Goal: Information Seeking & Learning: Check status

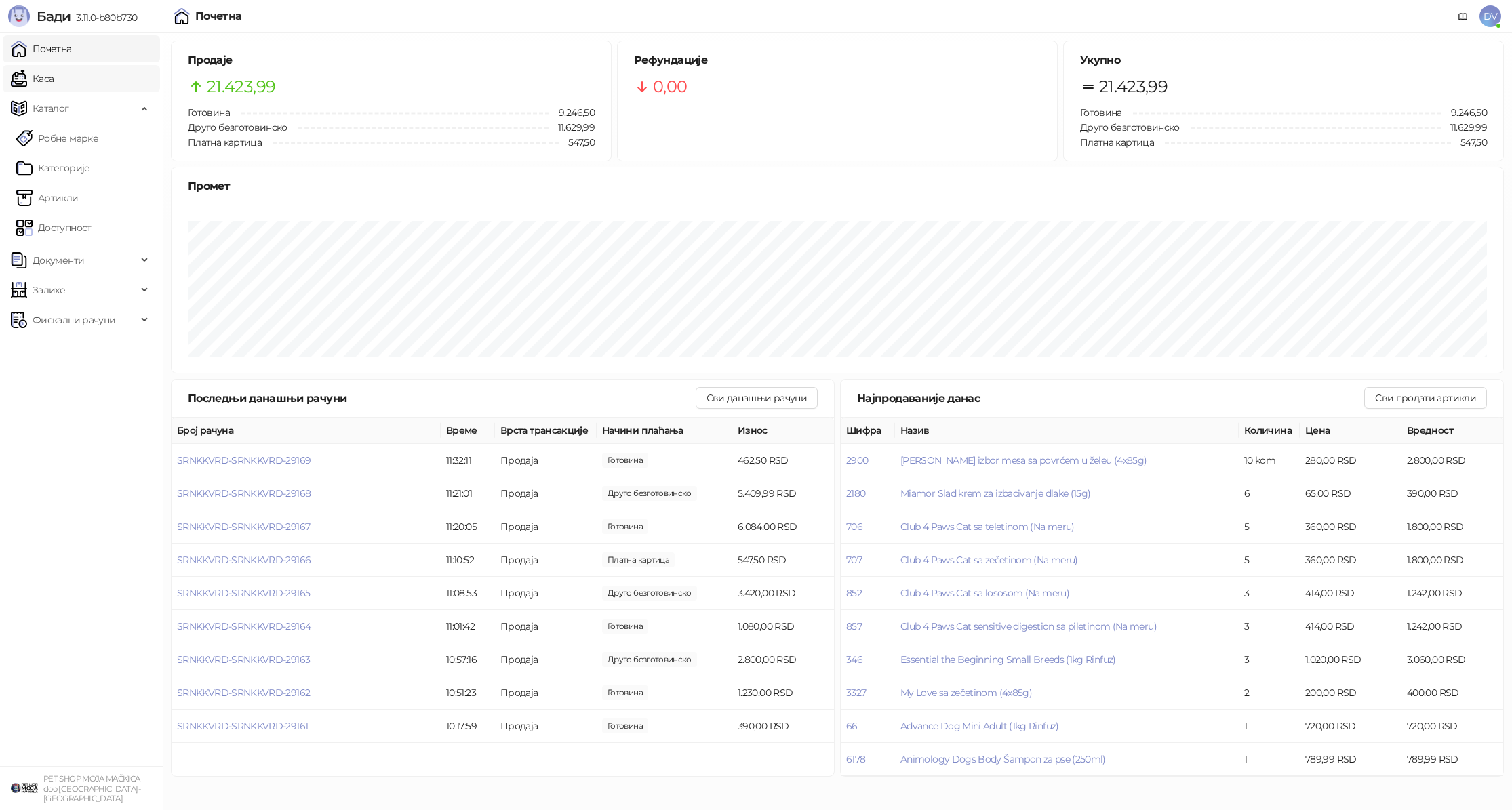
click at [51, 86] on link "Каса" at bounding box center [32, 79] width 43 height 27
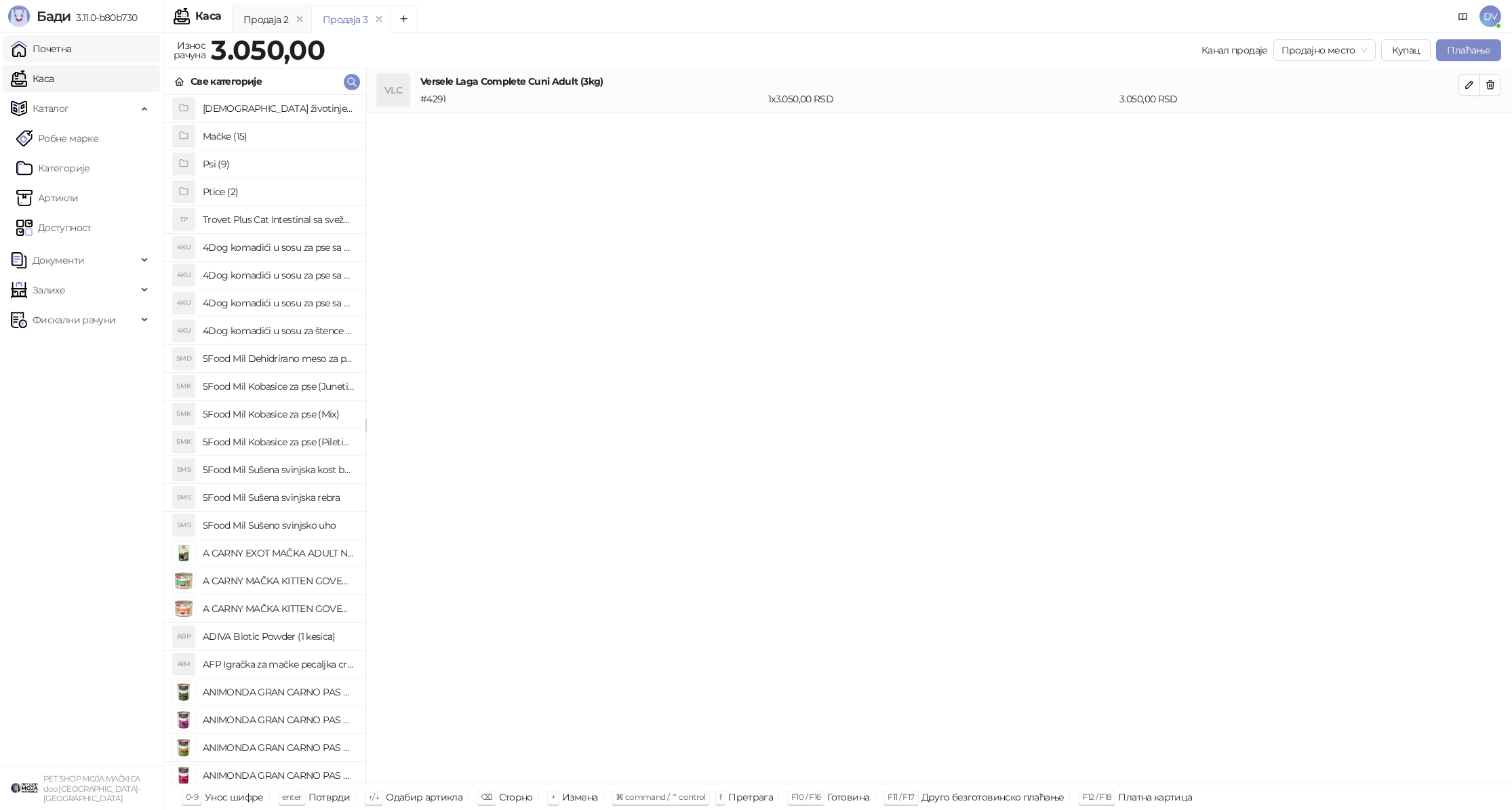
click at [72, 51] on link "Почетна" at bounding box center [41, 48] width 61 height 27
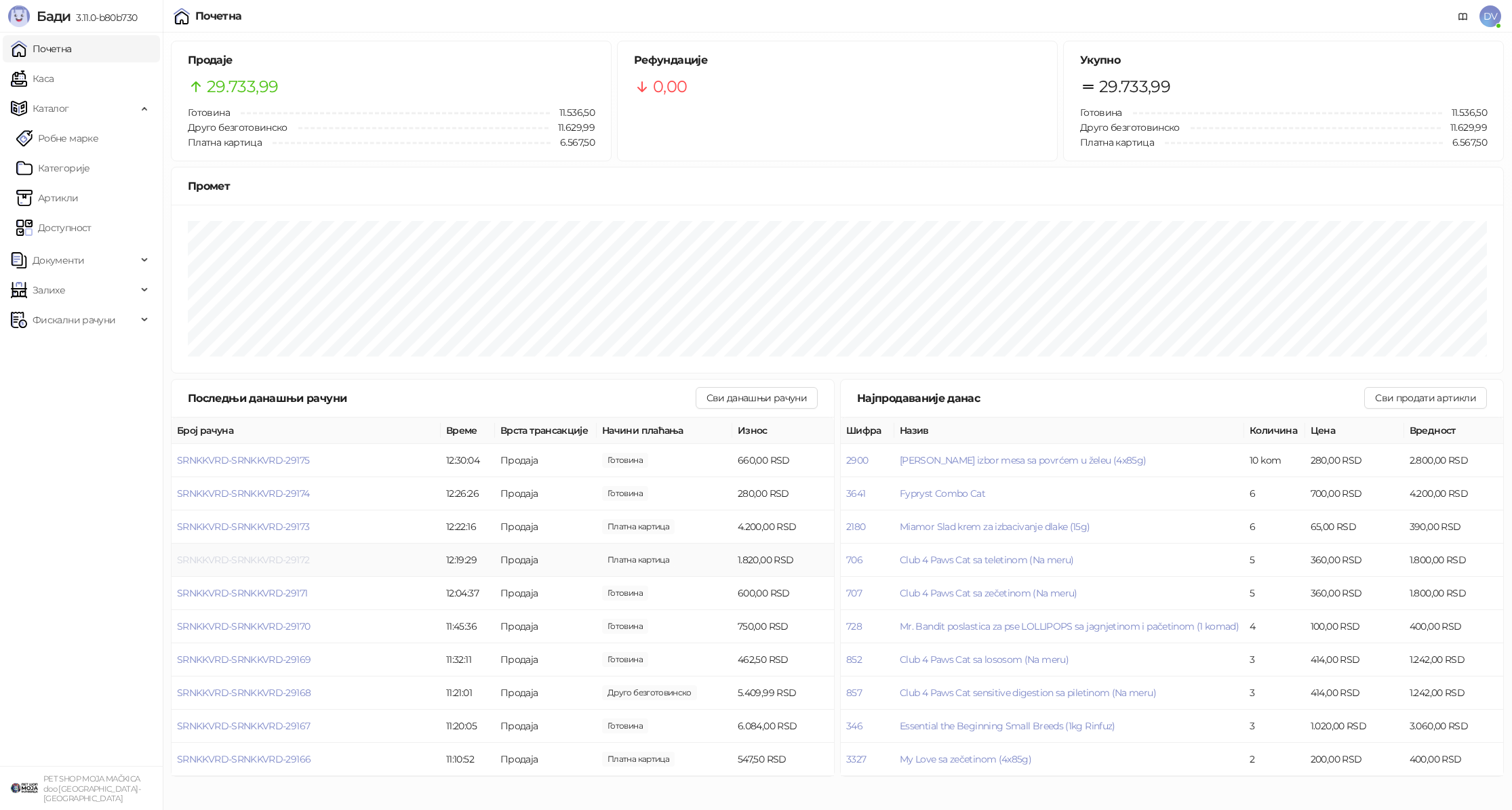
click at [246, 561] on span "SRNKKVRD-SRNKKVRD-29172" at bounding box center [243, 559] width 132 height 12
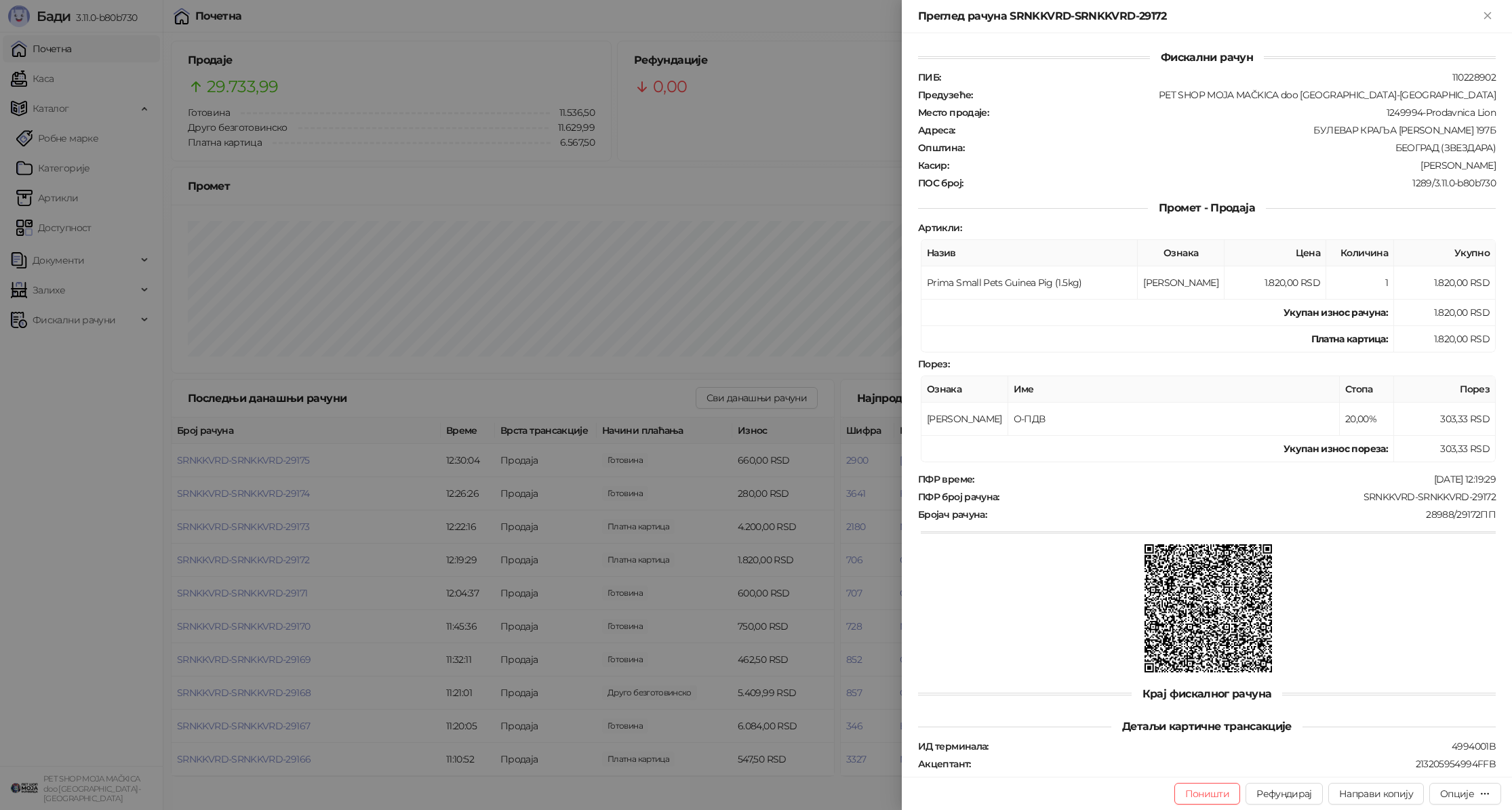
click at [246, 561] on div at bounding box center [756, 405] width 1512 height 810
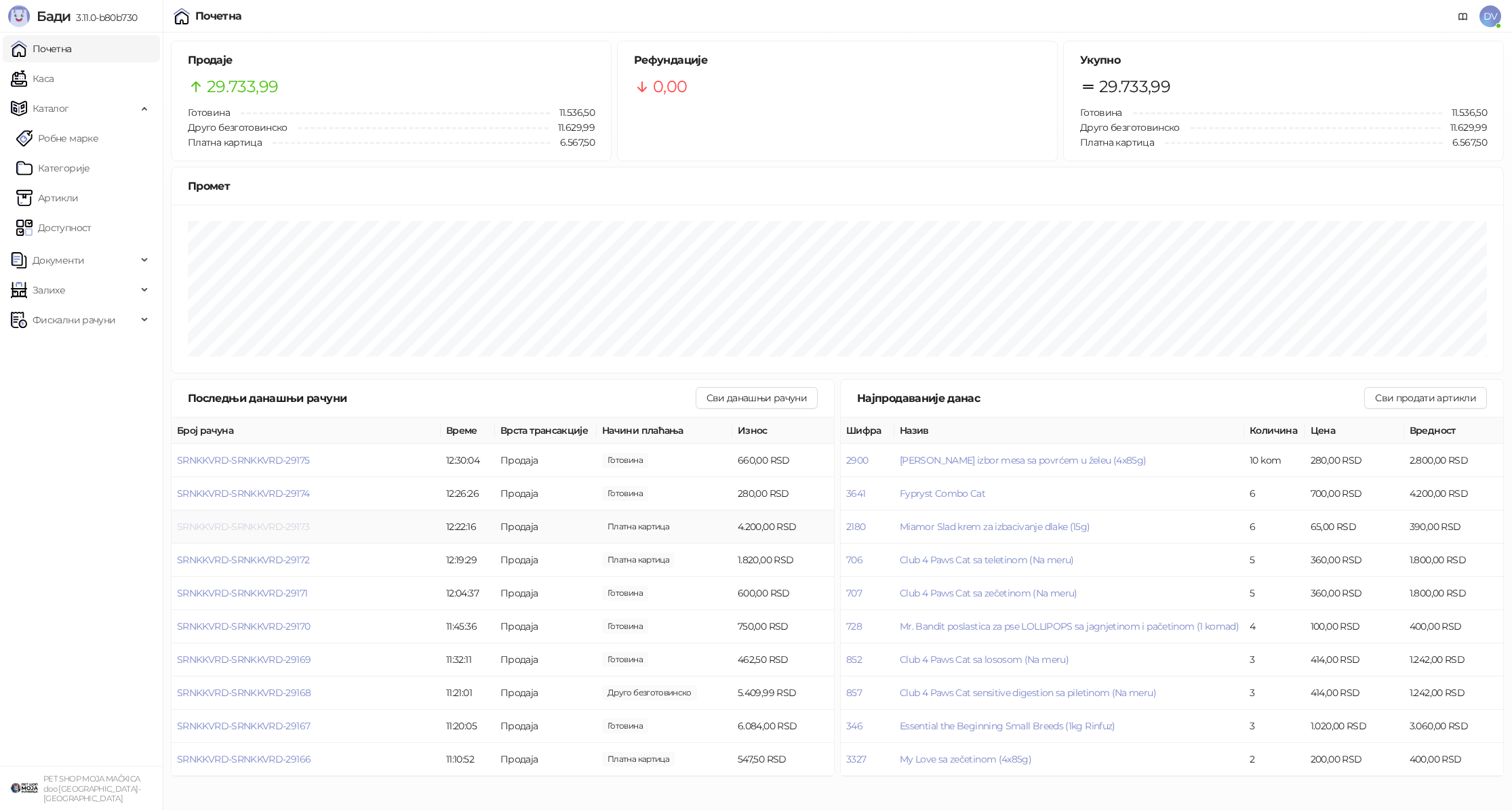
click at [264, 532] on span "SRNKKVRD-SRNKKVRD-29173" at bounding box center [243, 526] width 132 height 12
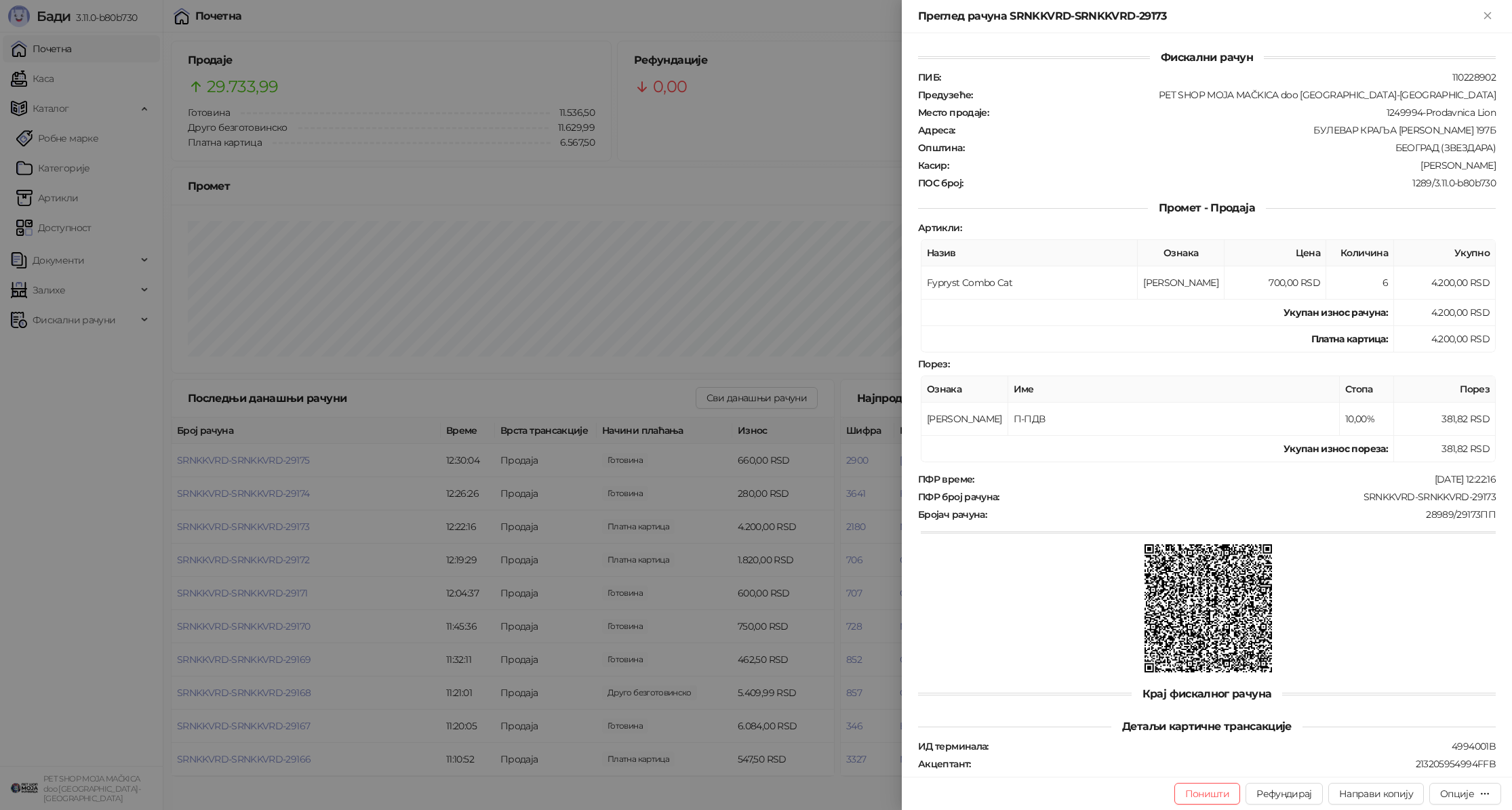
click at [269, 530] on div at bounding box center [756, 405] width 1512 height 810
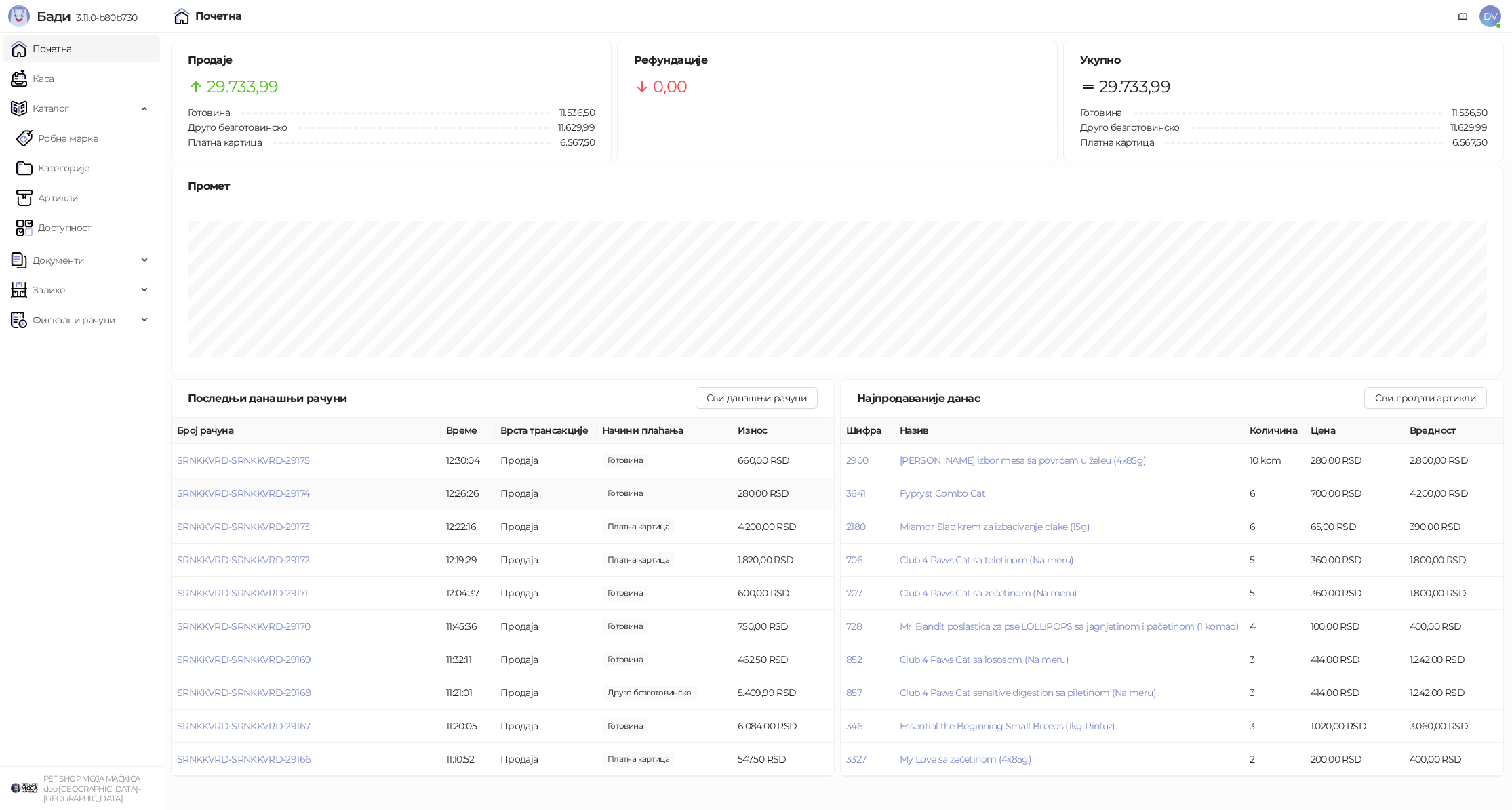
click at [282, 501] on td "SRNKKVRD-SRNKKVRD-29174" at bounding box center [306, 493] width 269 height 33
click at [285, 497] on span "SRNKKVRD-SRNKKVRD-29174" at bounding box center [243, 492] width 132 height 12
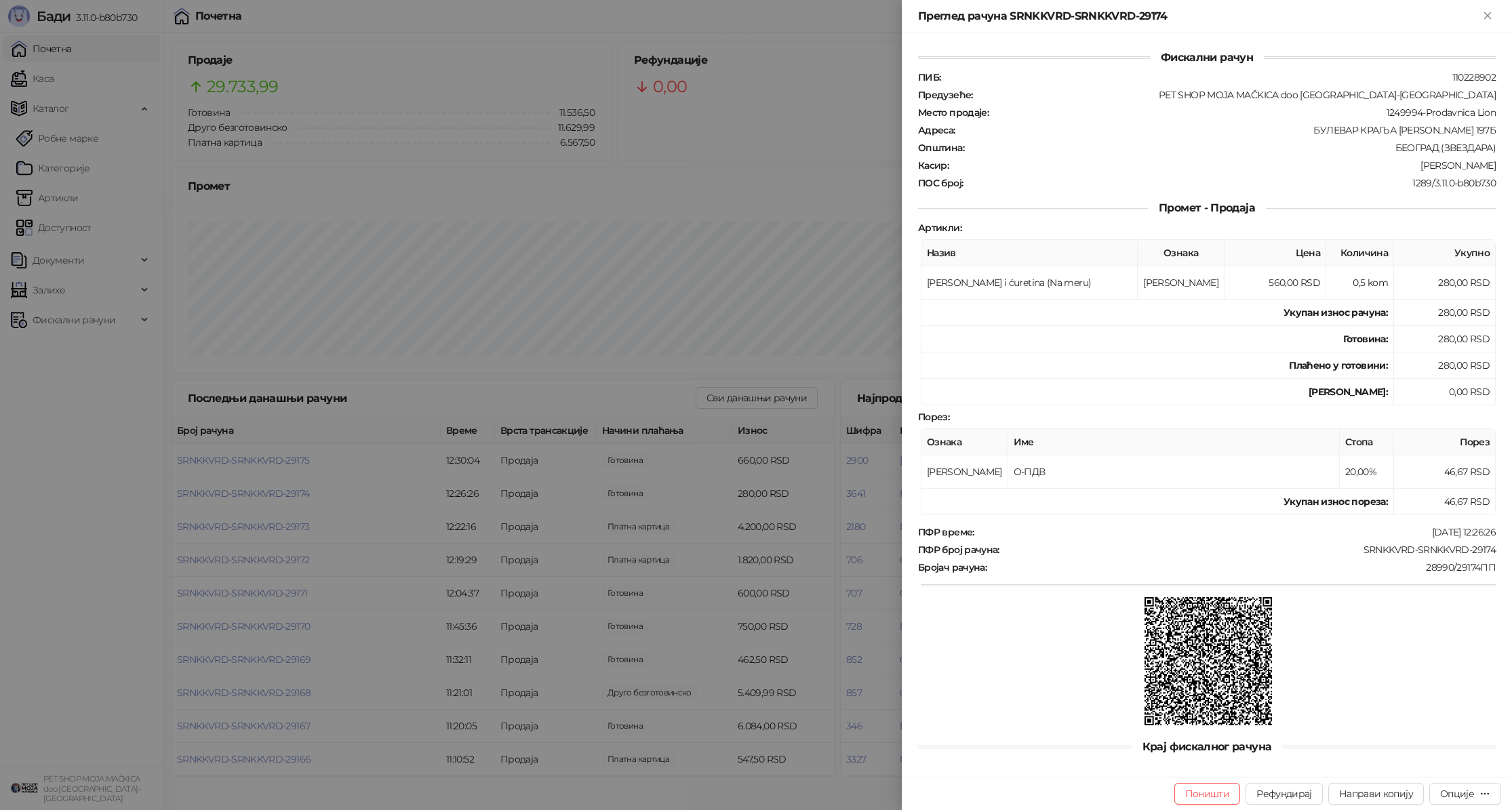
click at [285, 501] on div at bounding box center [756, 405] width 1512 height 810
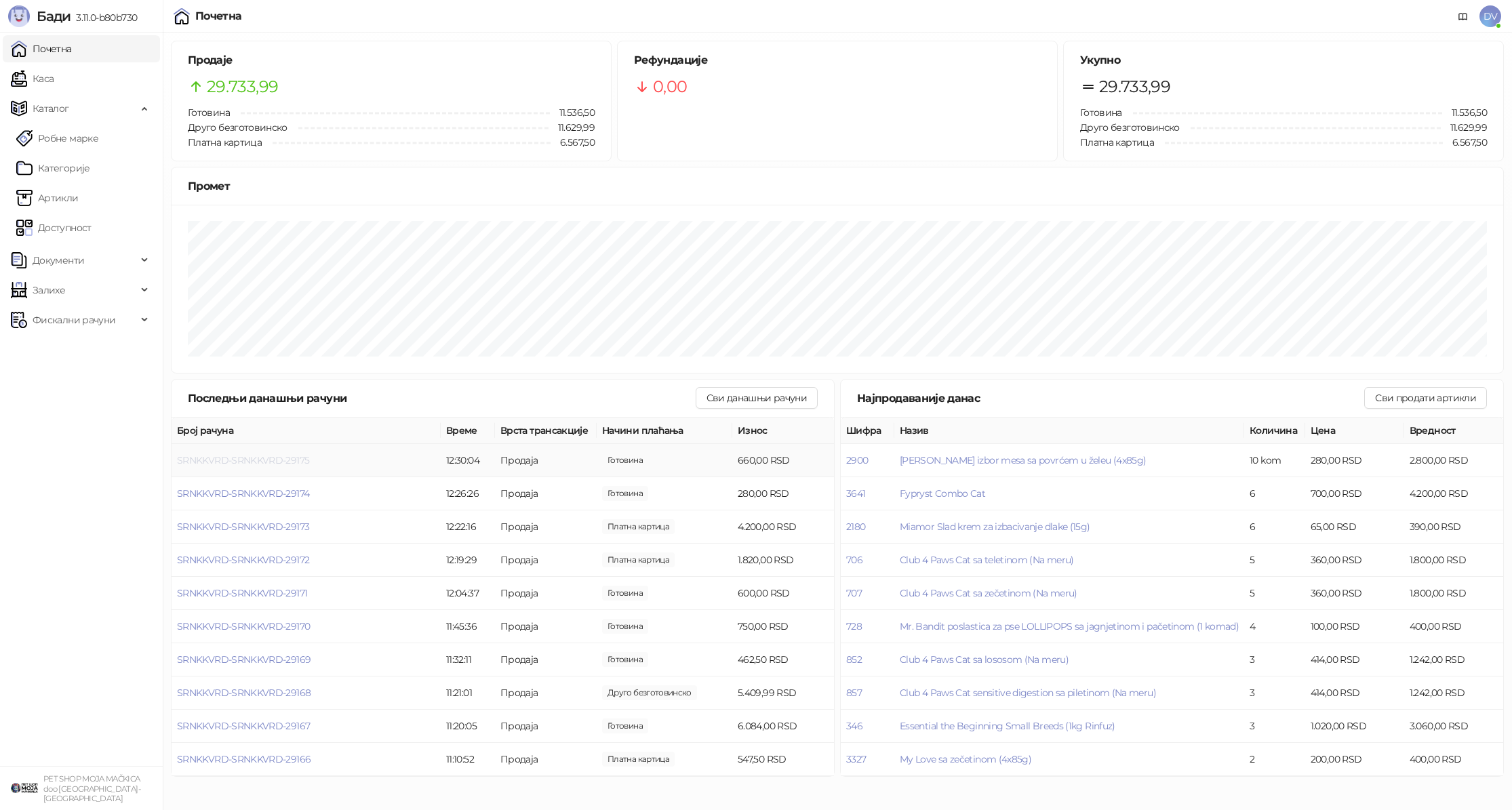
click at [304, 463] on span "SRNKKVRD-SRNKKVRD-29175" at bounding box center [243, 459] width 132 height 12
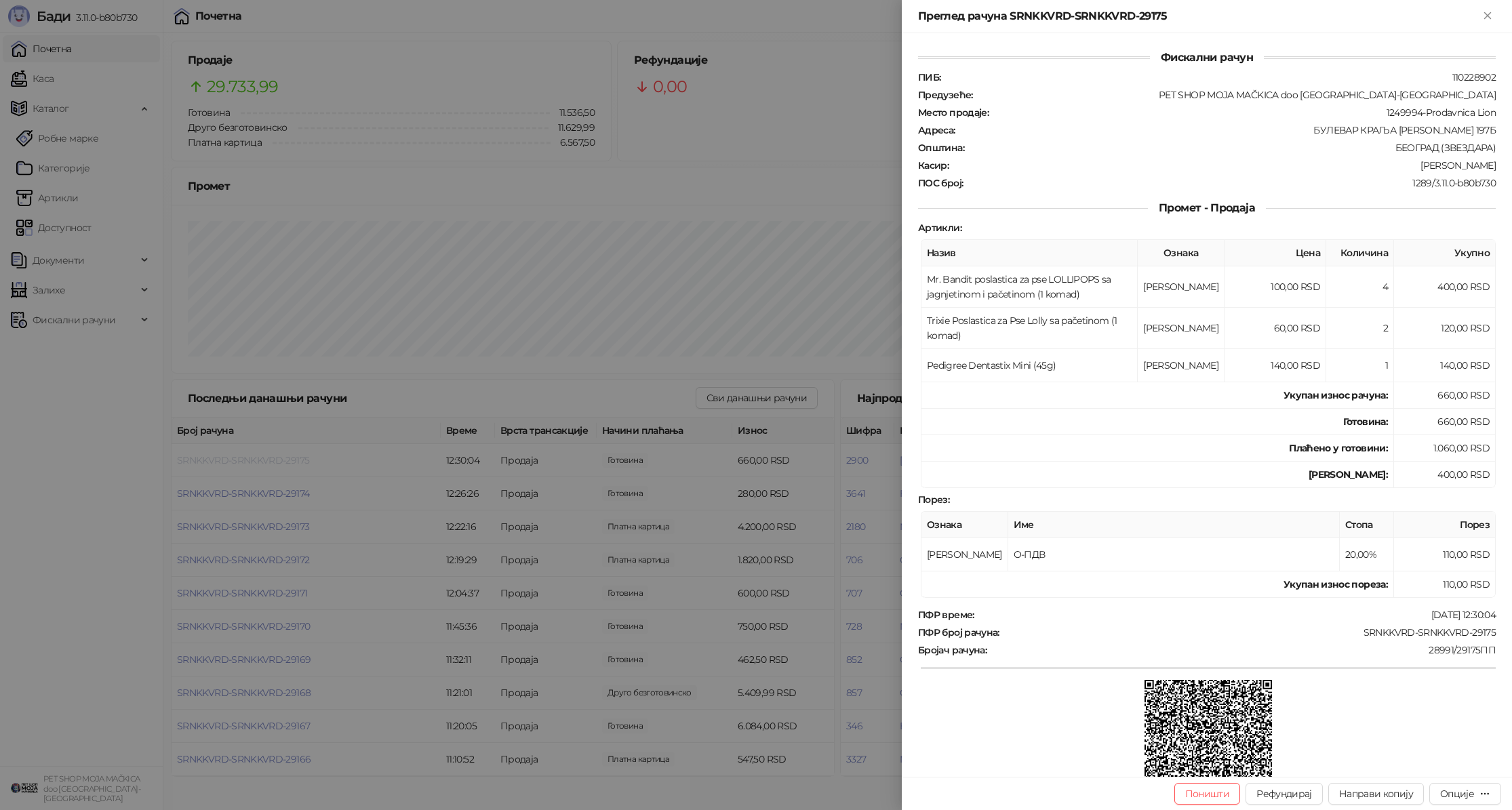
click at [304, 463] on div at bounding box center [756, 405] width 1512 height 810
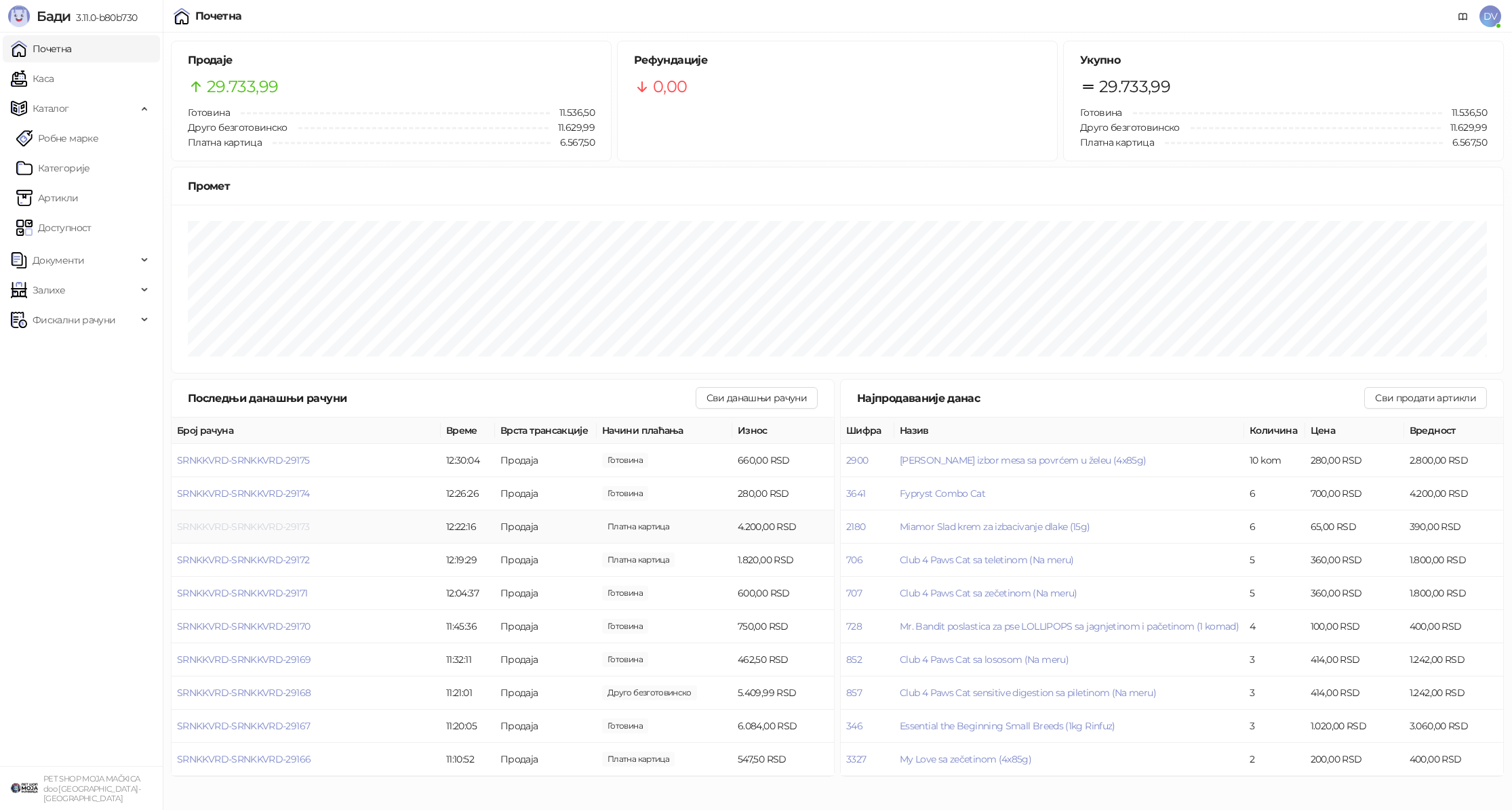
click at [270, 525] on span "SRNKKVRD-SRNKKVRD-29173" at bounding box center [243, 526] width 132 height 12
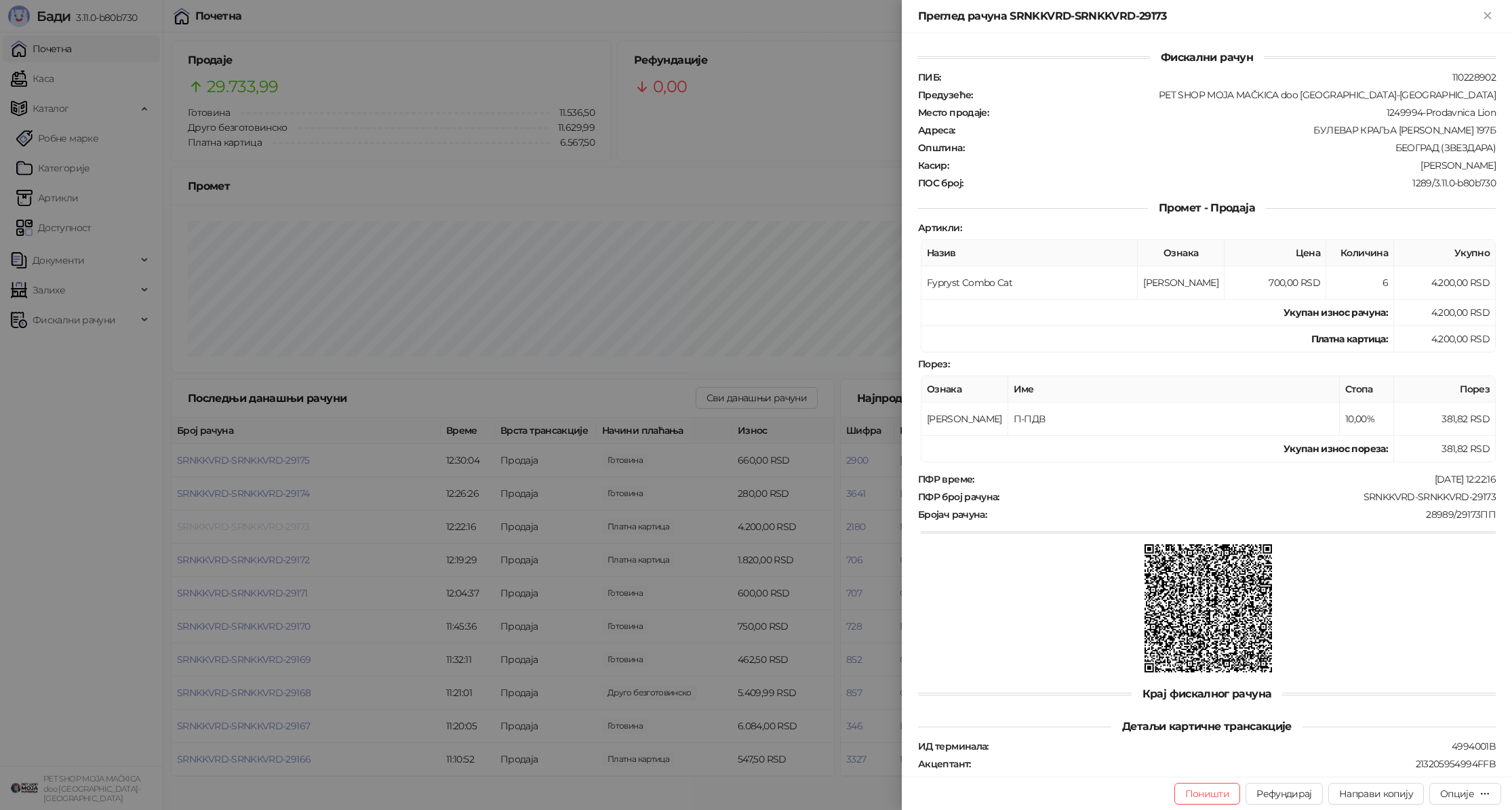
click at [270, 525] on div at bounding box center [756, 405] width 1512 height 810
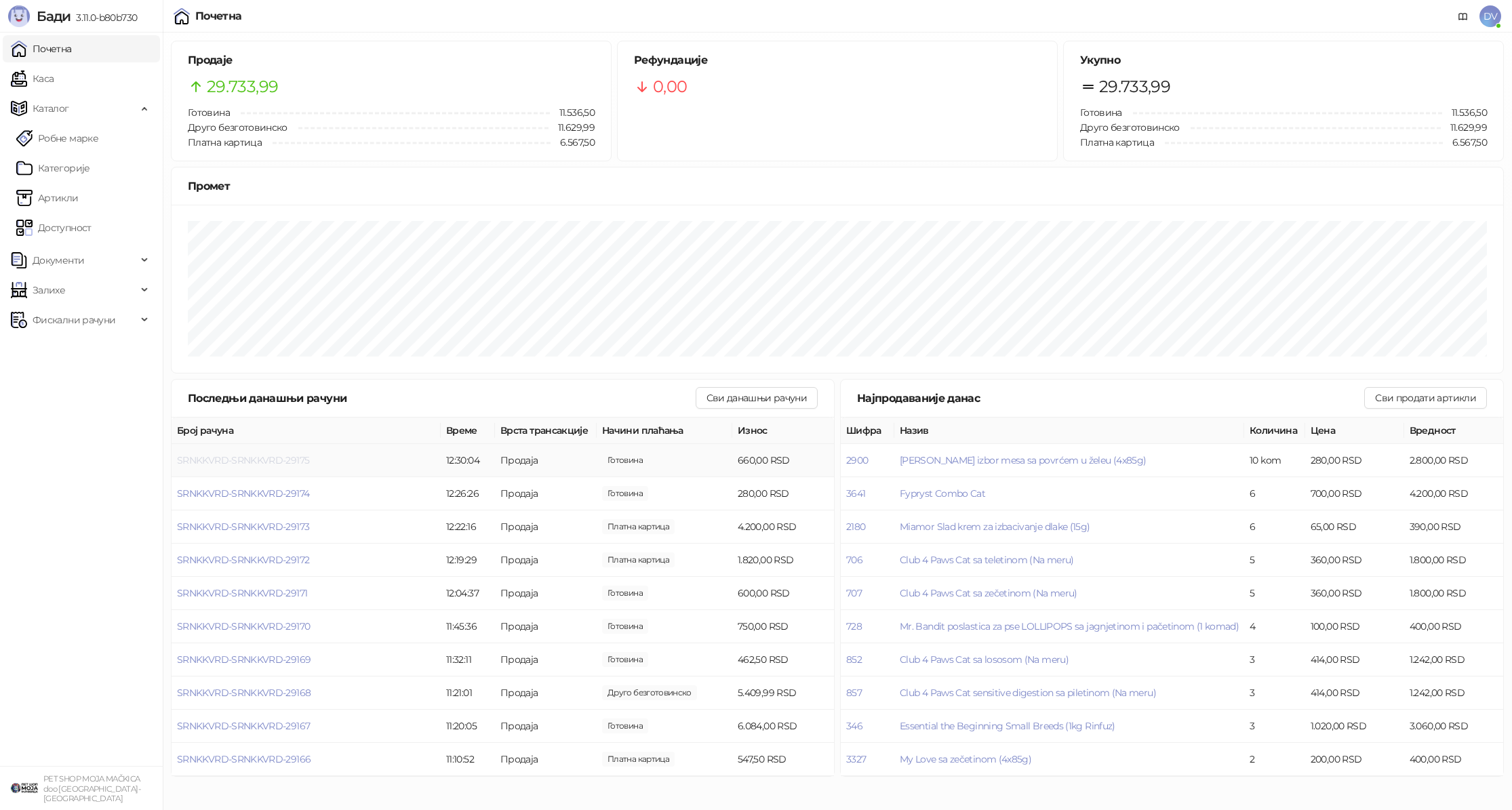
click at [287, 462] on span "SRNKKVRD-SRNKKVRD-29175" at bounding box center [243, 459] width 132 height 12
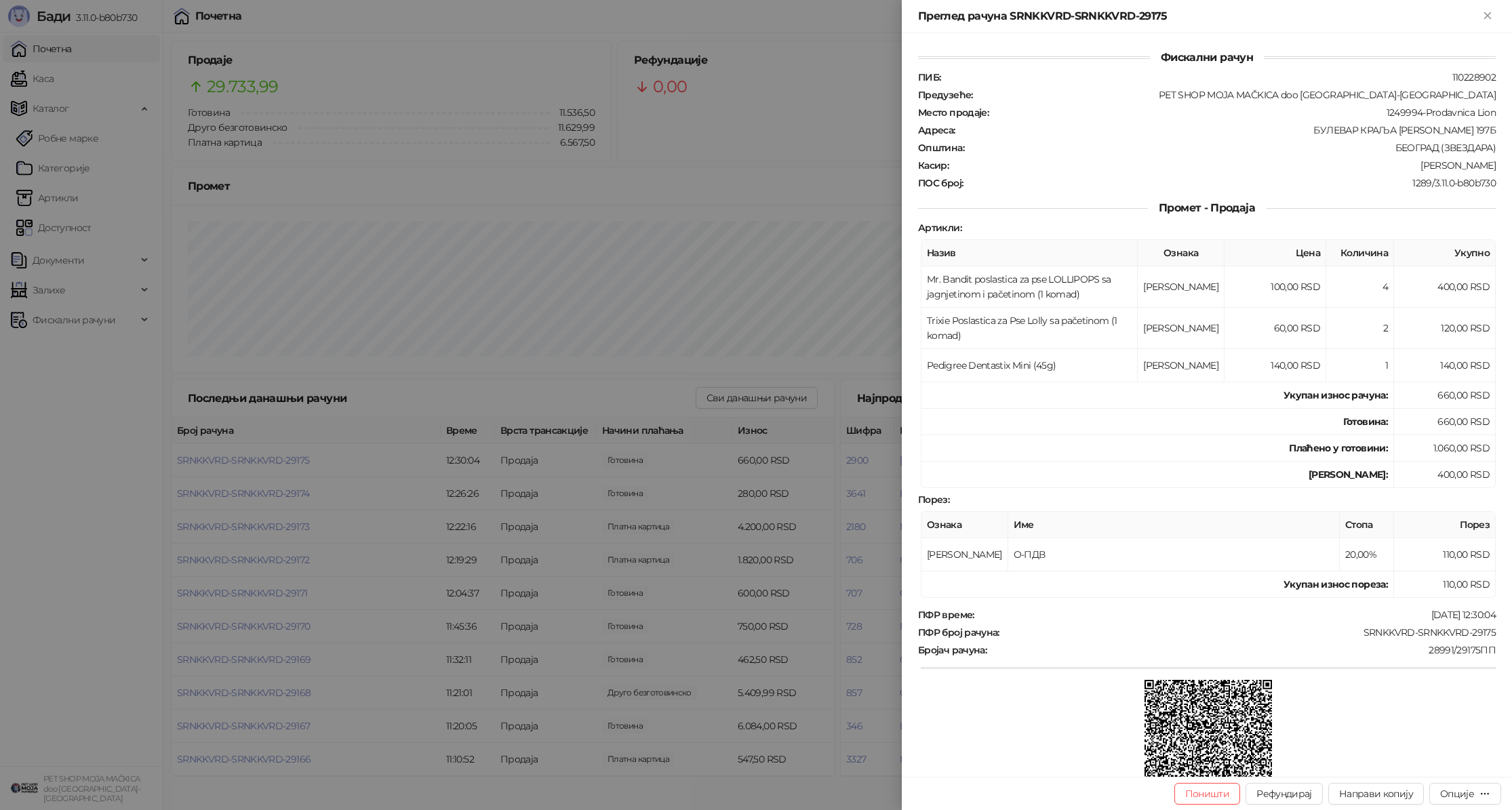
click at [287, 470] on div at bounding box center [756, 405] width 1512 height 810
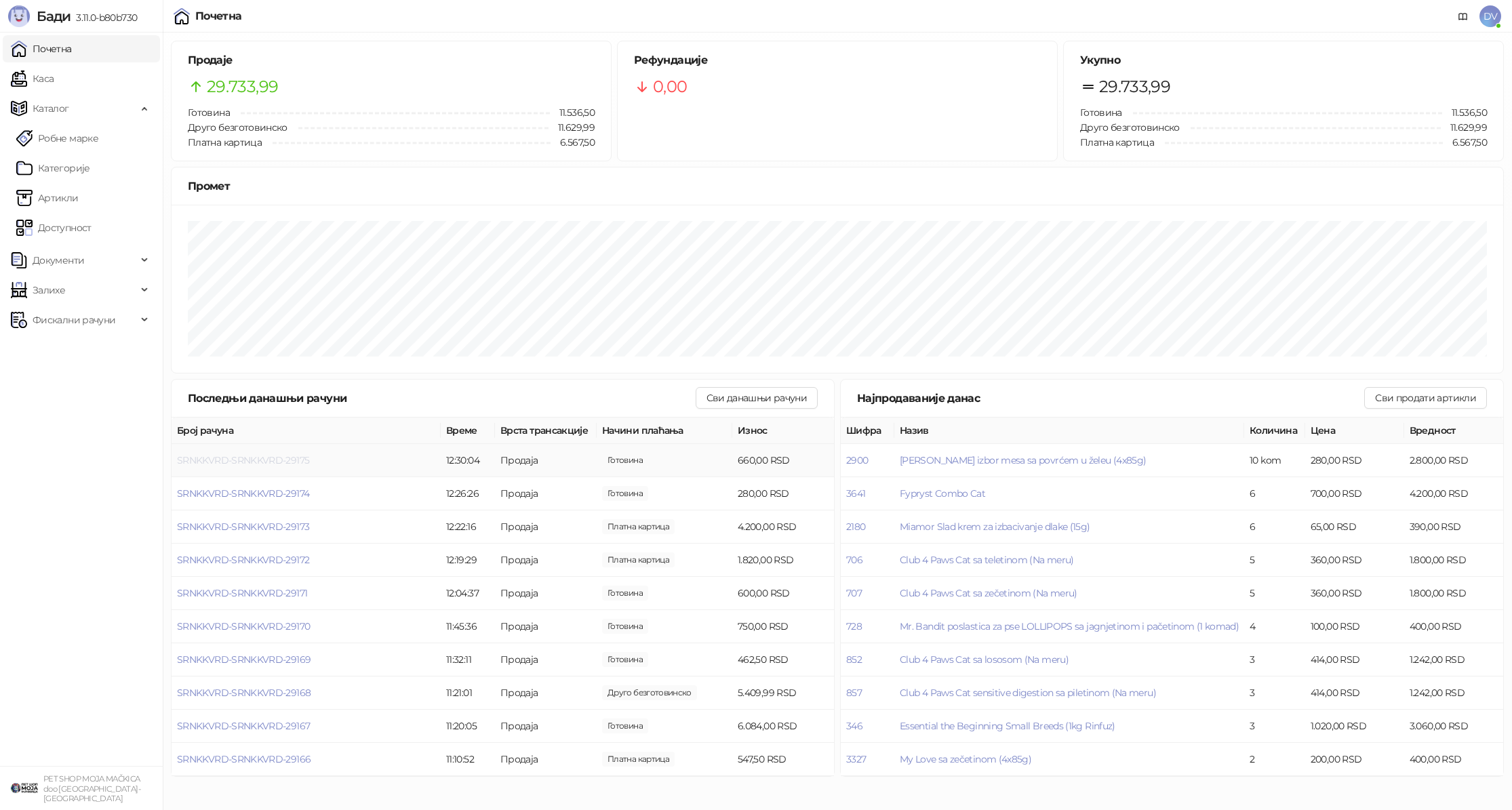
click at [290, 462] on span "SRNKKVRD-SRNKKVRD-29175" at bounding box center [243, 459] width 132 height 12
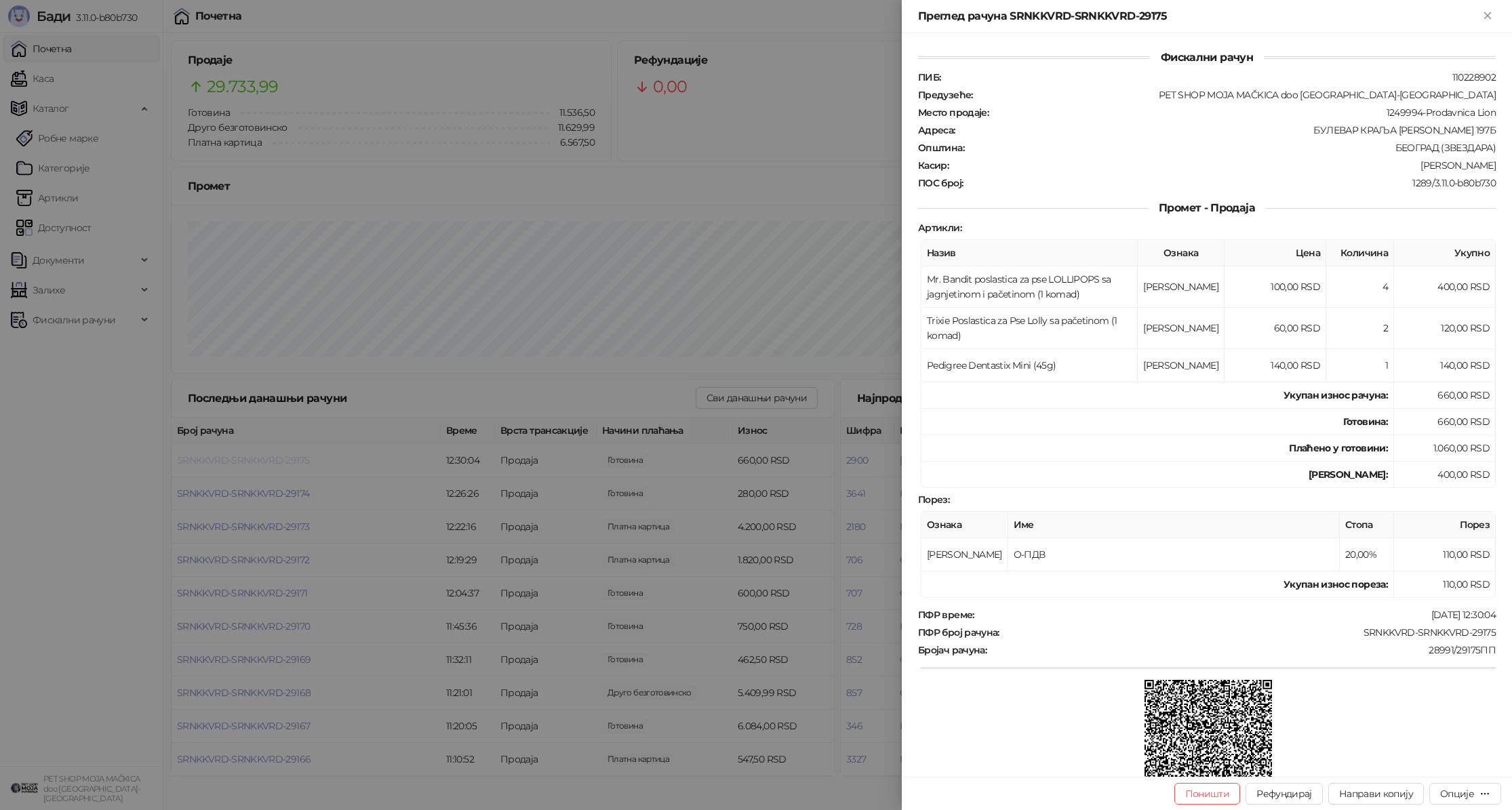
click at [290, 462] on div at bounding box center [756, 405] width 1512 height 810
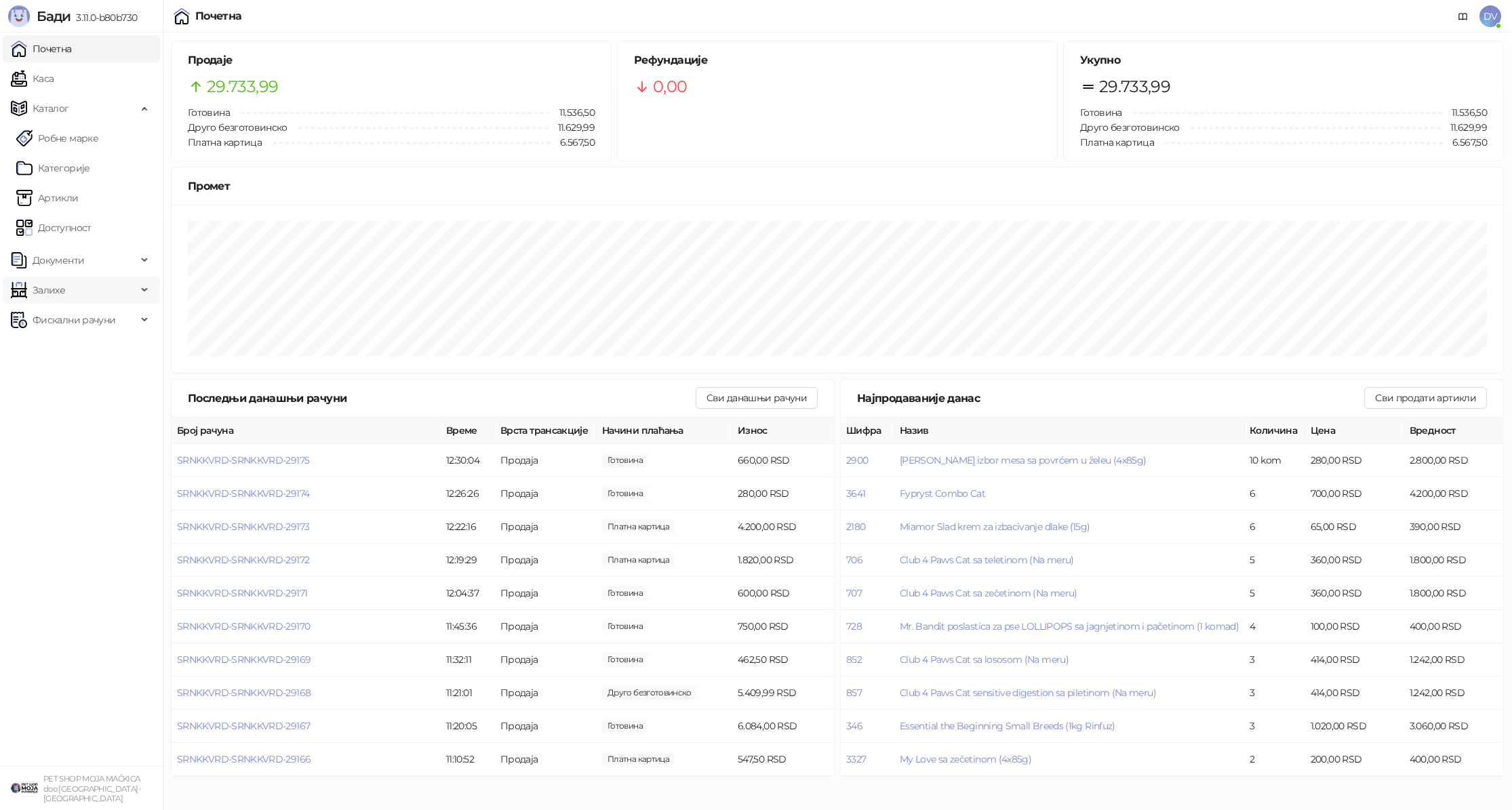
click at [106, 279] on span "Залихе" at bounding box center [73, 290] width 126 height 27
click at [79, 202] on link "Артикли" at bounding box center [47, 197] width 63 height 27
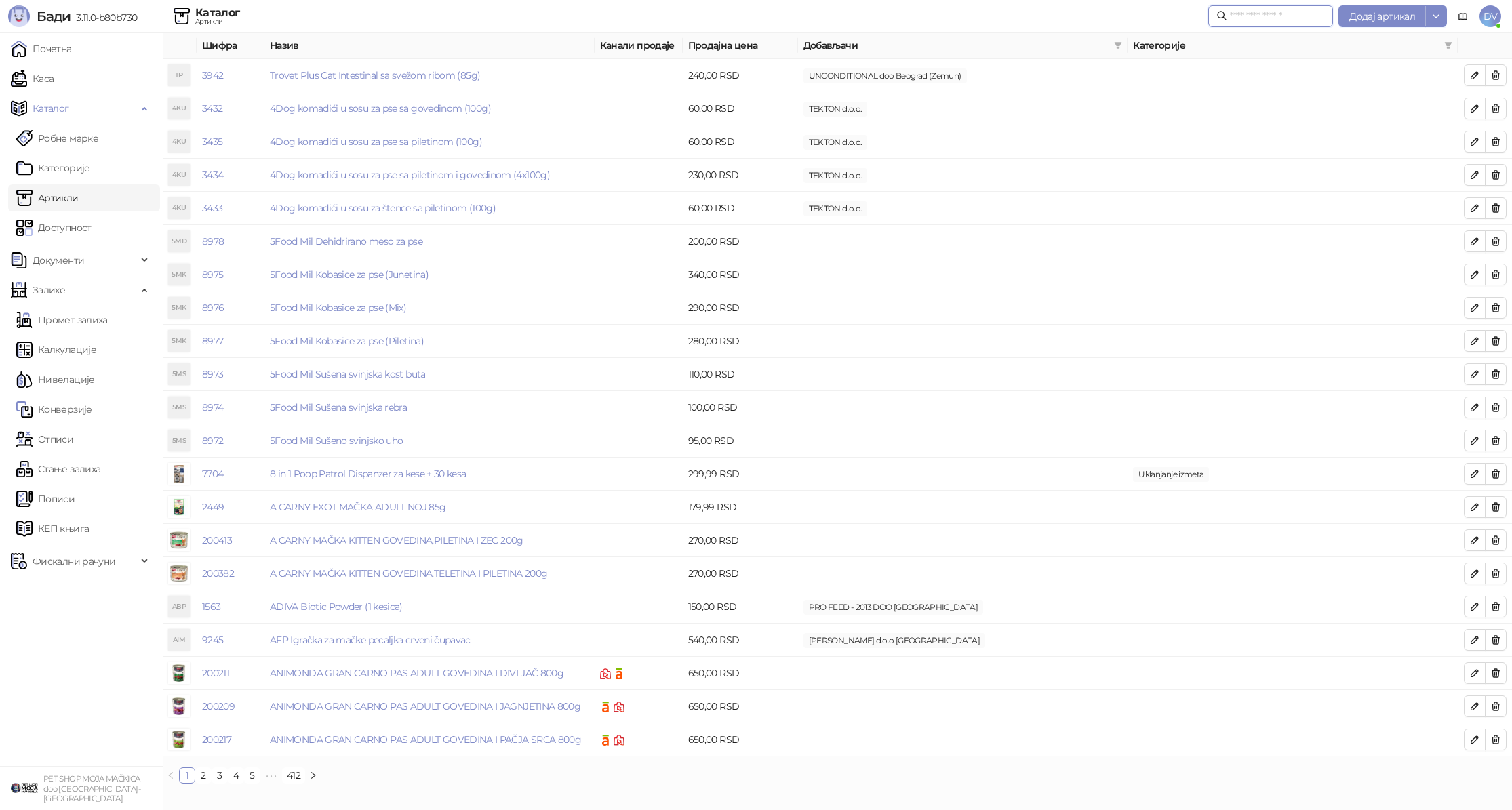
click at [1257, 15] on input "text" at bounding box center [1277, 16] width 95 height 15
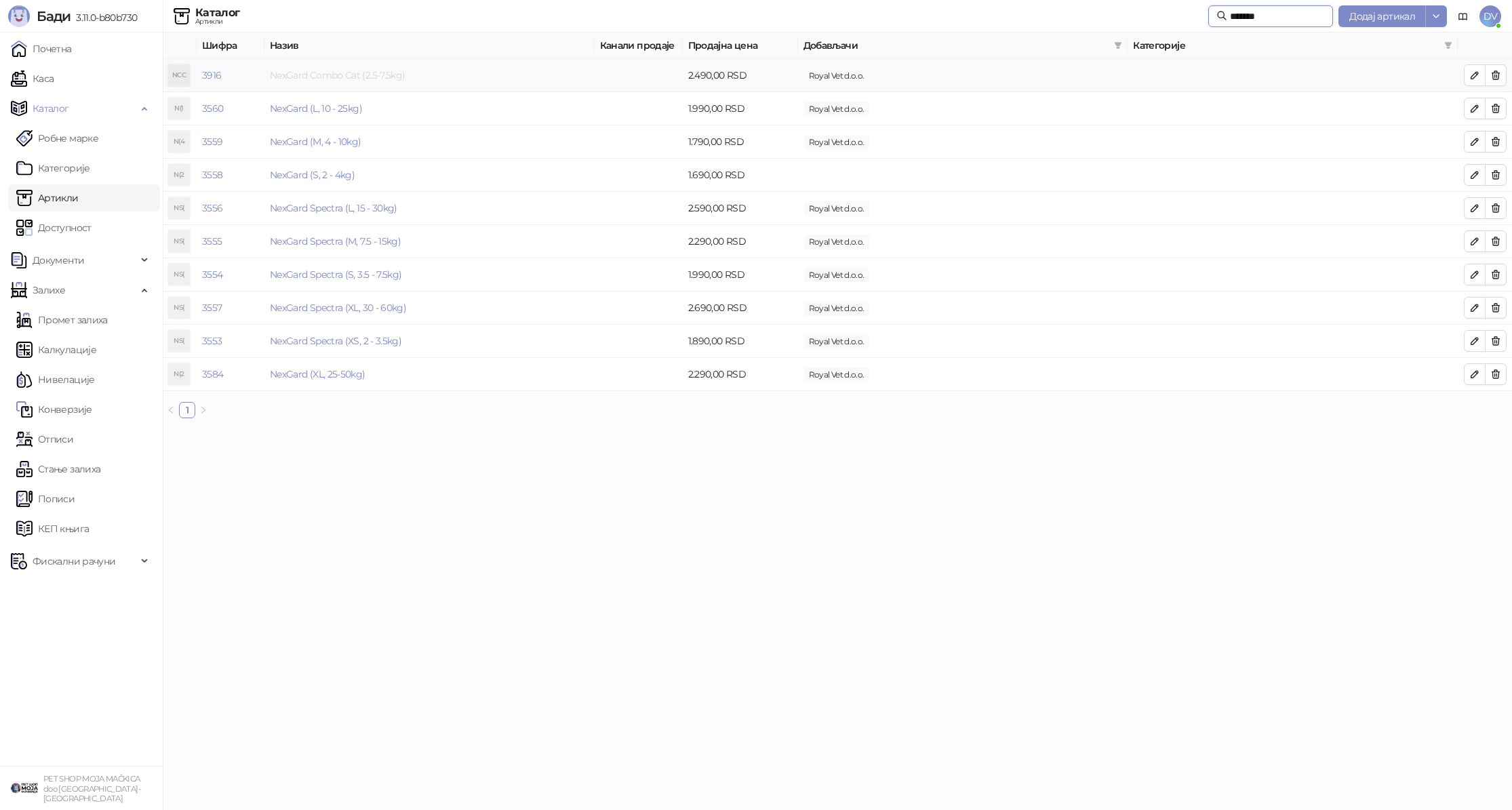
type input "*******"
click at [392, 72] on link "NexGard Combo Cat (2.5-7.5kg)" at bounding box center [337, 74] width 135 height 12
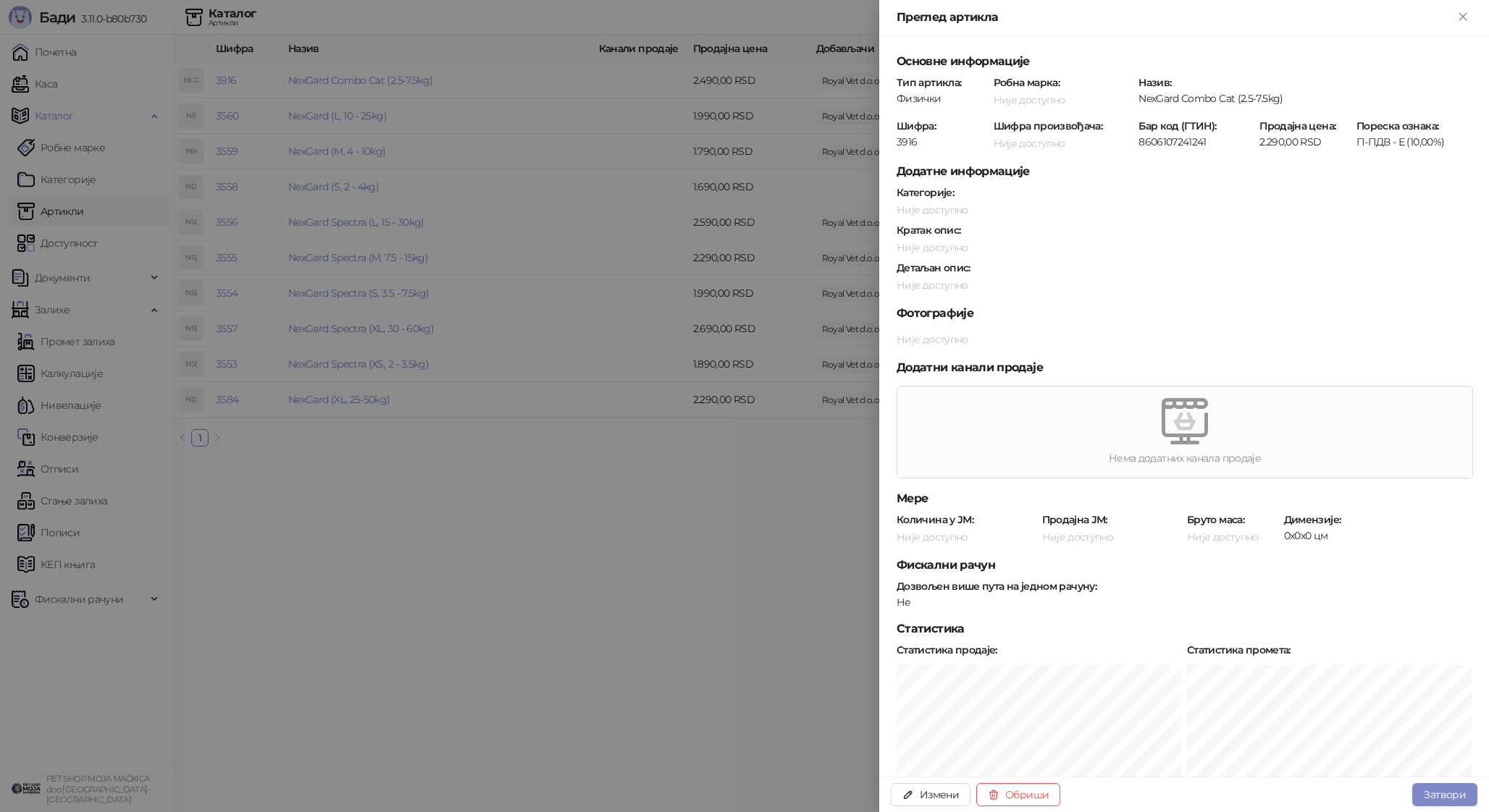
click at [267, 438] on div at bounding box center [744, 406] width 1489 height 812
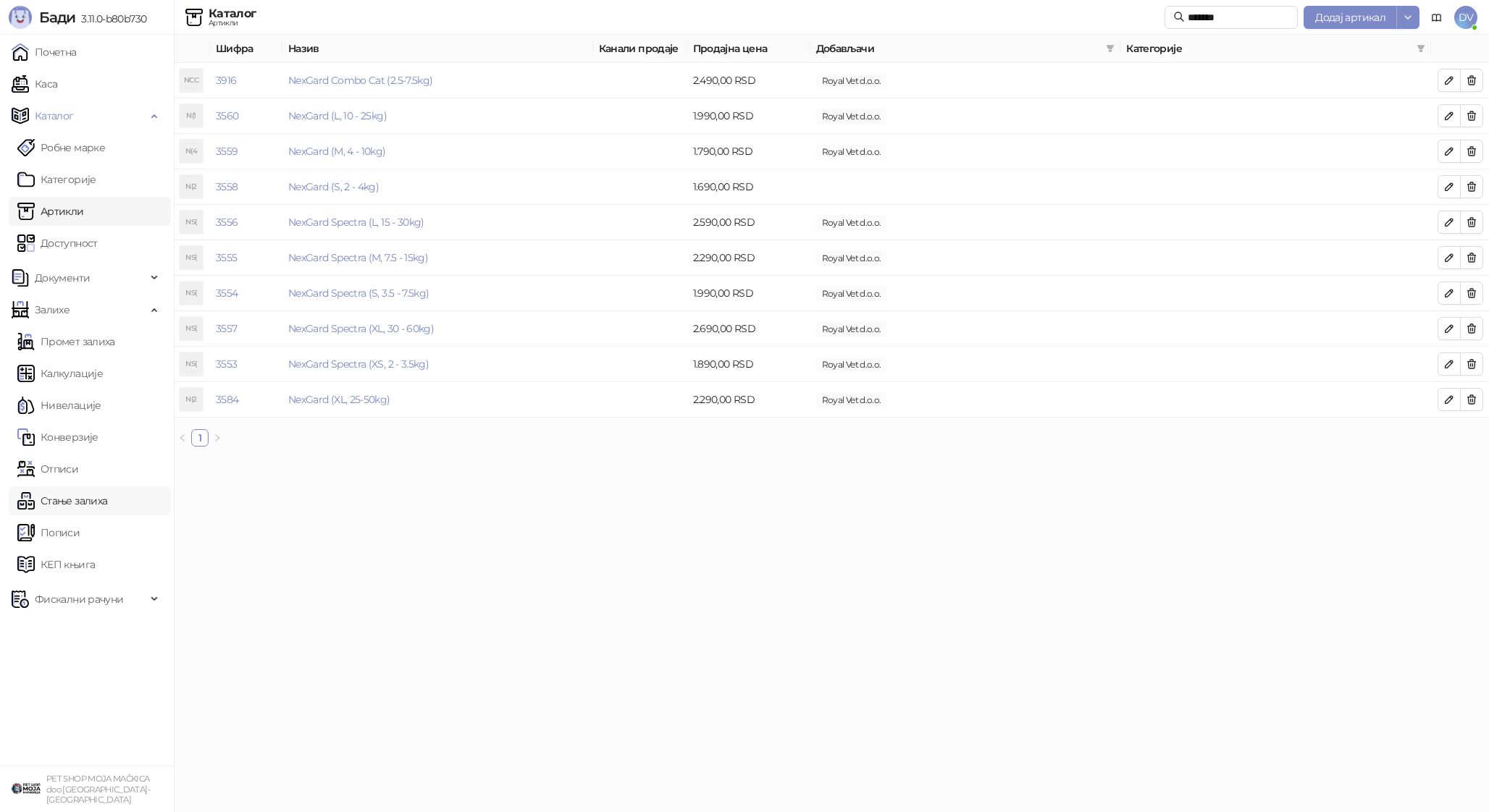
click at [94, 500] on link "Стање залиха" at bounding box center [62, 501] width 90 height 29
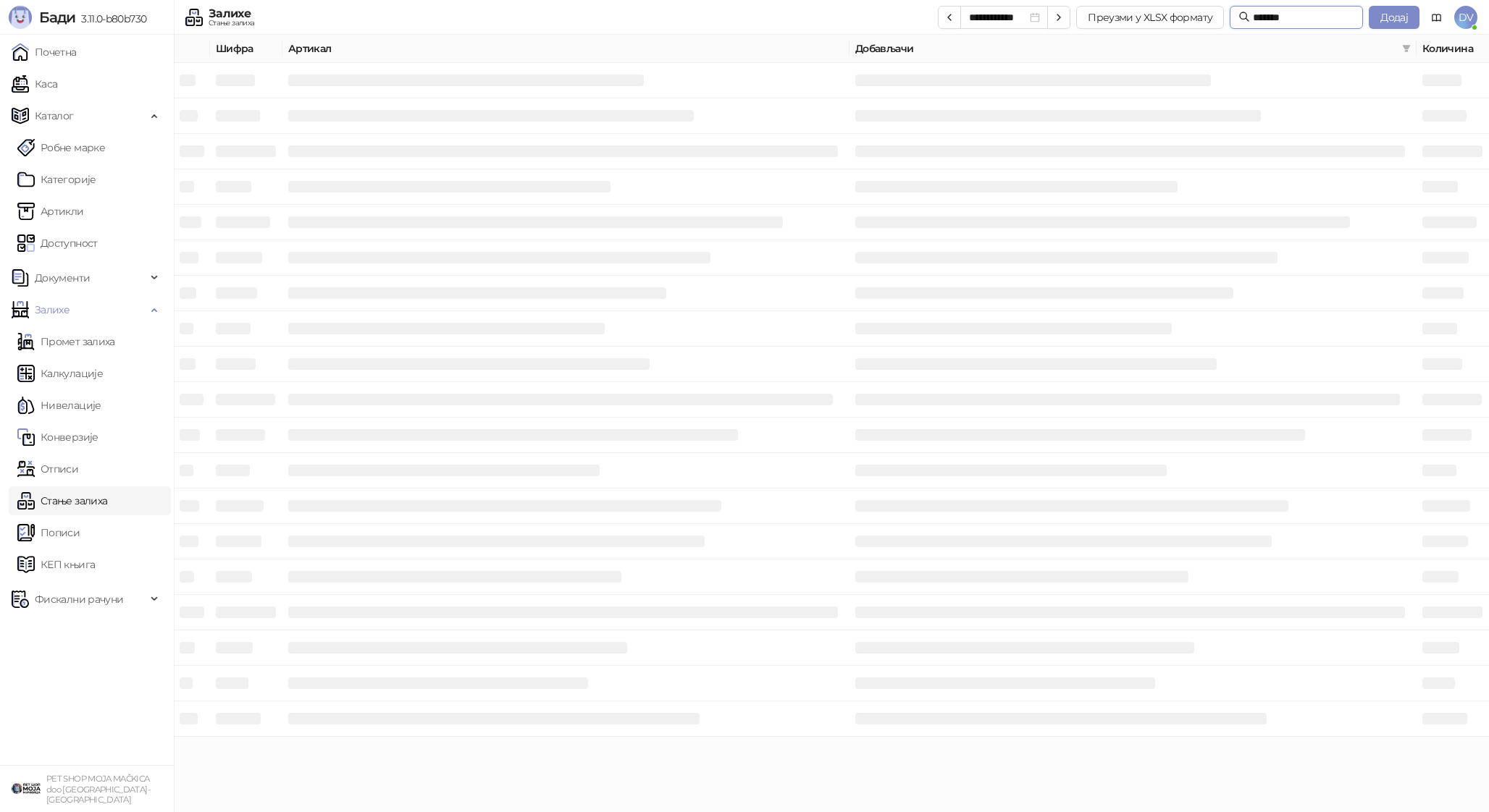
click at [1304, 17] on input "*******" at bounding box center [1304, 17] width 101 height 16
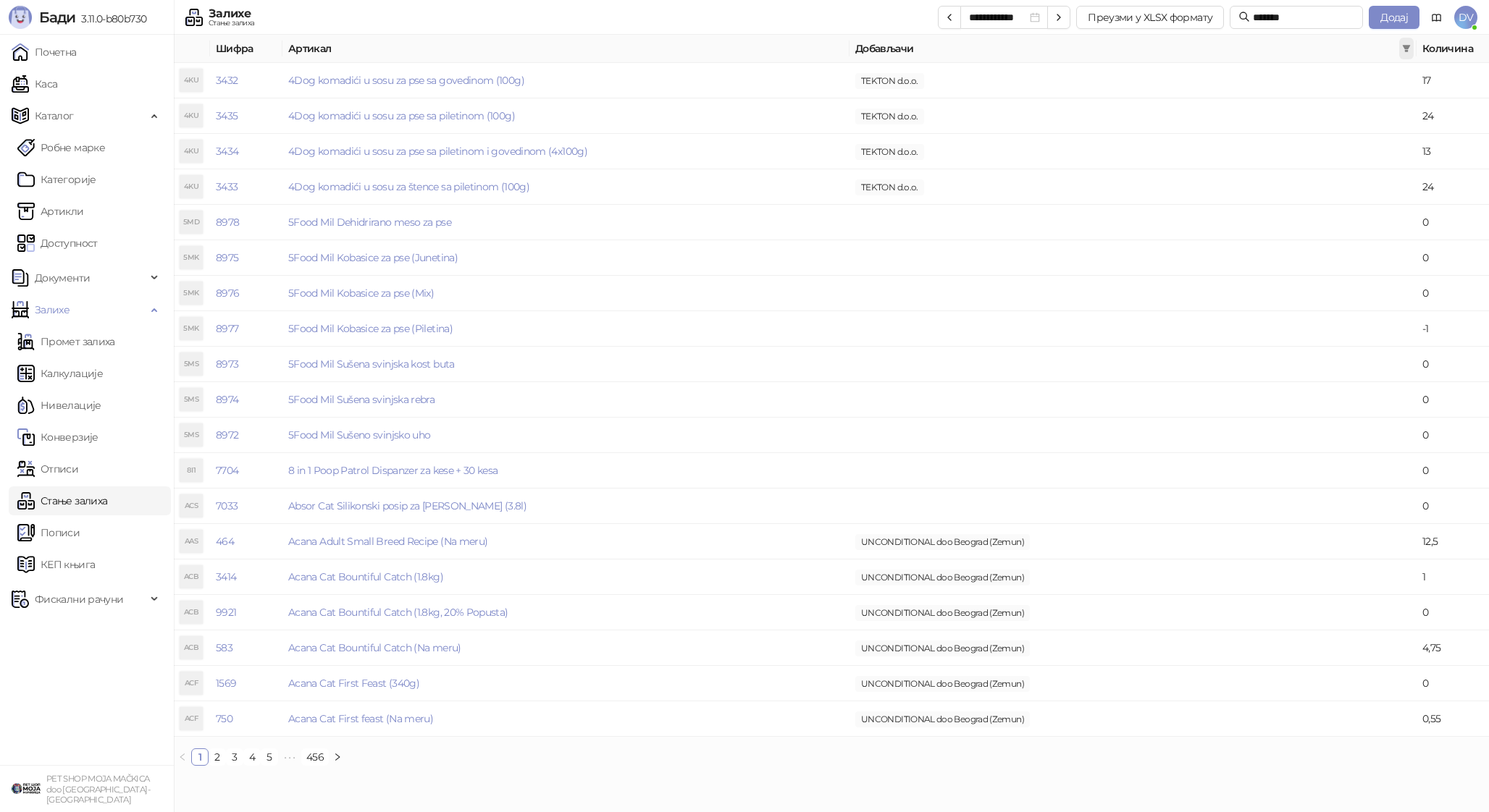
click at [1405, 48] on icon "filter" at bounding box center [1406, 49] width 8 height 8
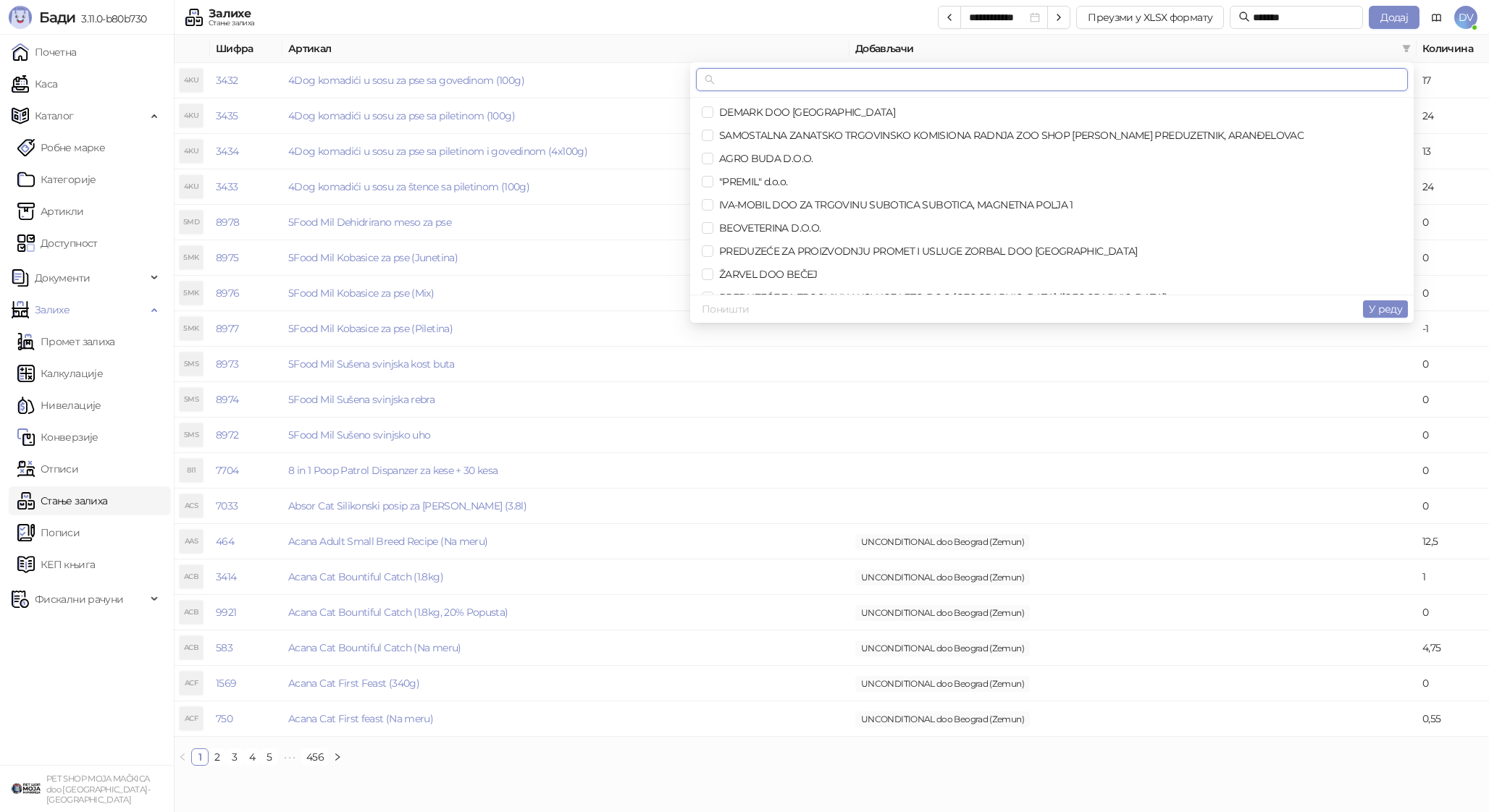
click at [1166, 77] on input "text" at bounding box center [1059, 79] width 682 height 16
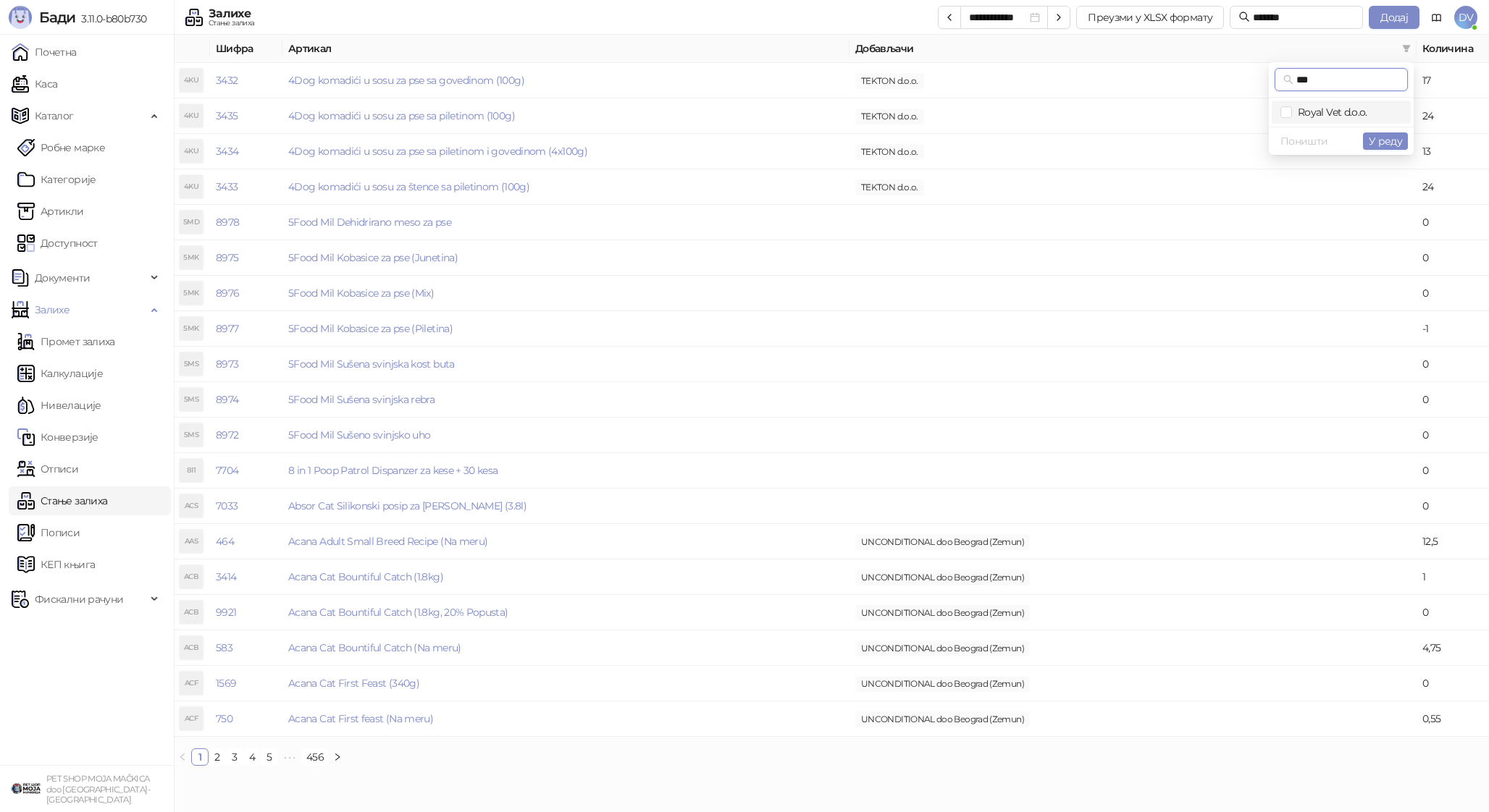
type input "***"
click at [1316, 104] on span "Royal Vet d.o.o." at bounding box center [1341, 112] width 122 height 16
click at [1382, 136] on span "У реду" at bounding box center [1385, 140] width 33 height 13
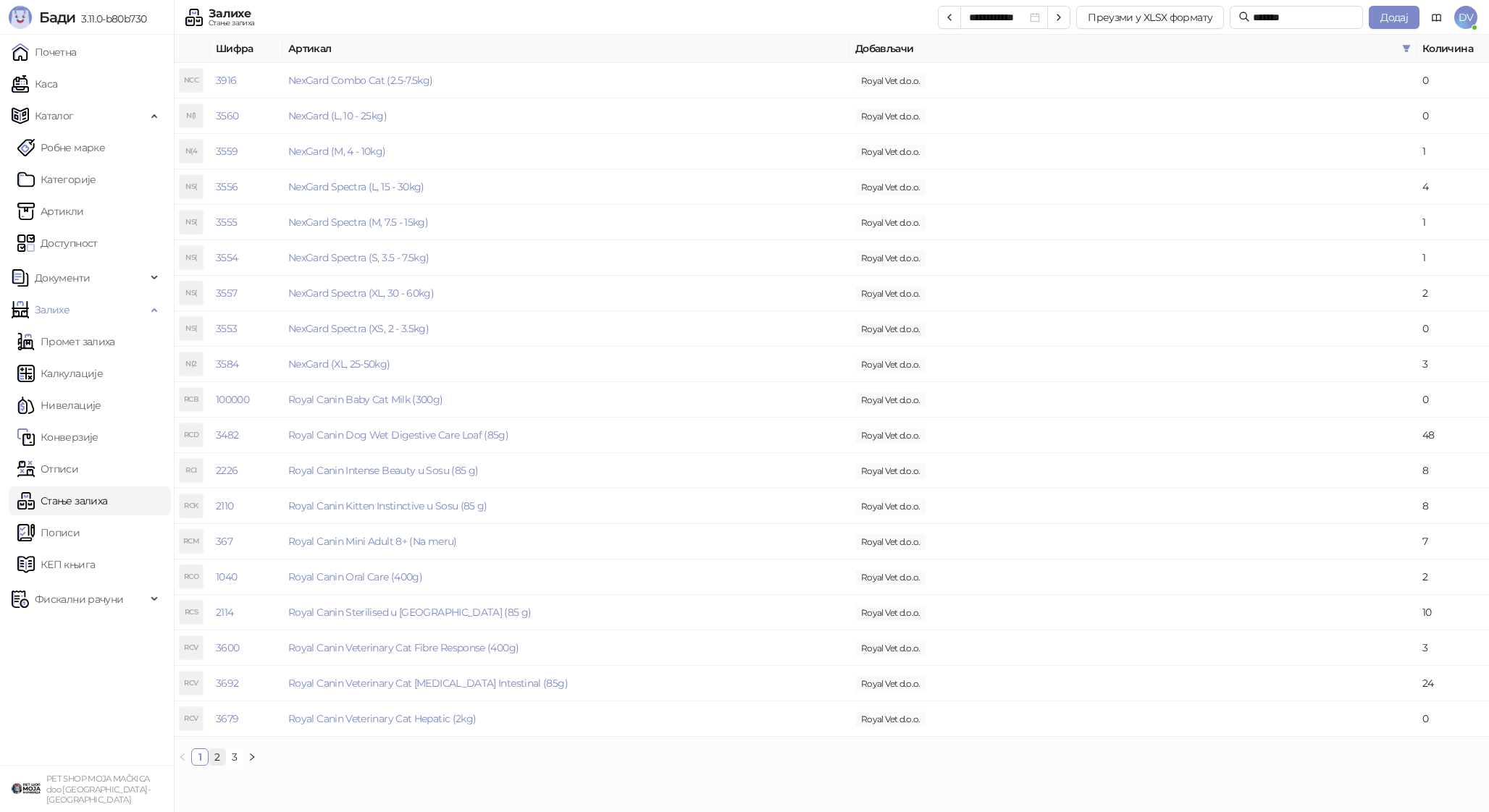
click at [219, 759] on link "2" at bounding box center [217, 756] width 16 height 16
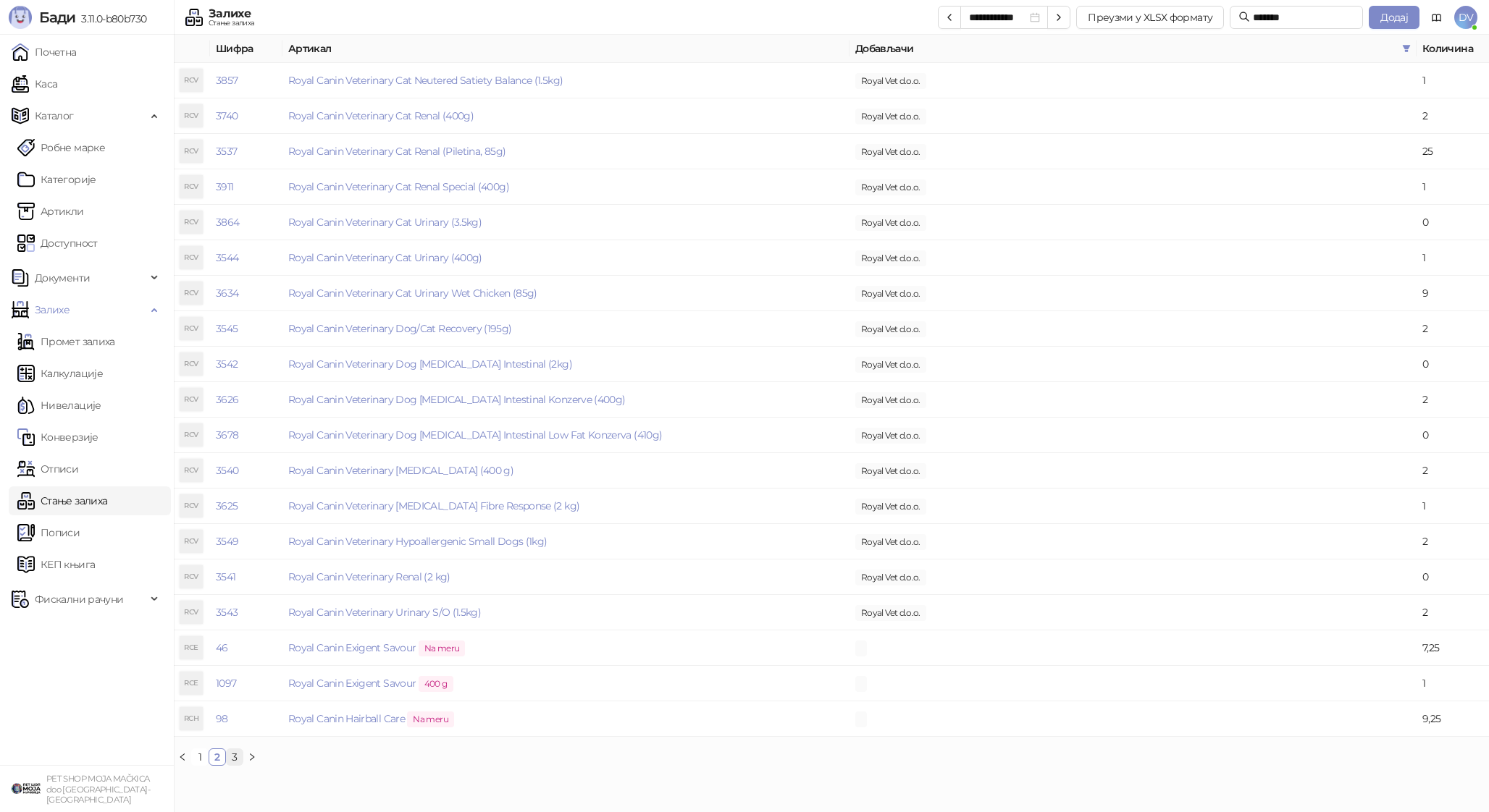
click at [235, 761] on link "3" at bounding box center [234, 756] width 16 height 16
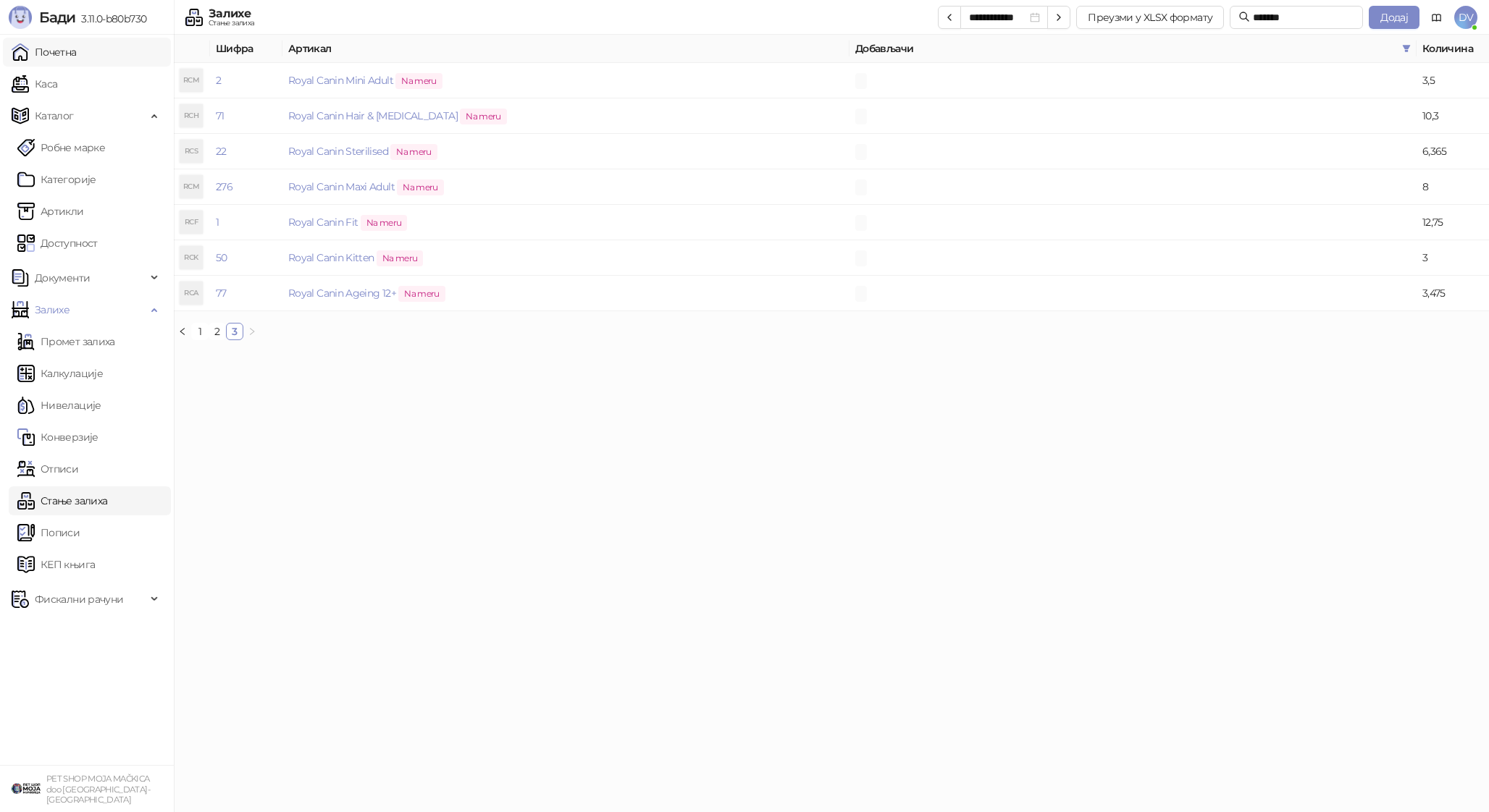
click at [77, 47] on link "Почетна" at bounding box center [44, 52] width 65 height 29
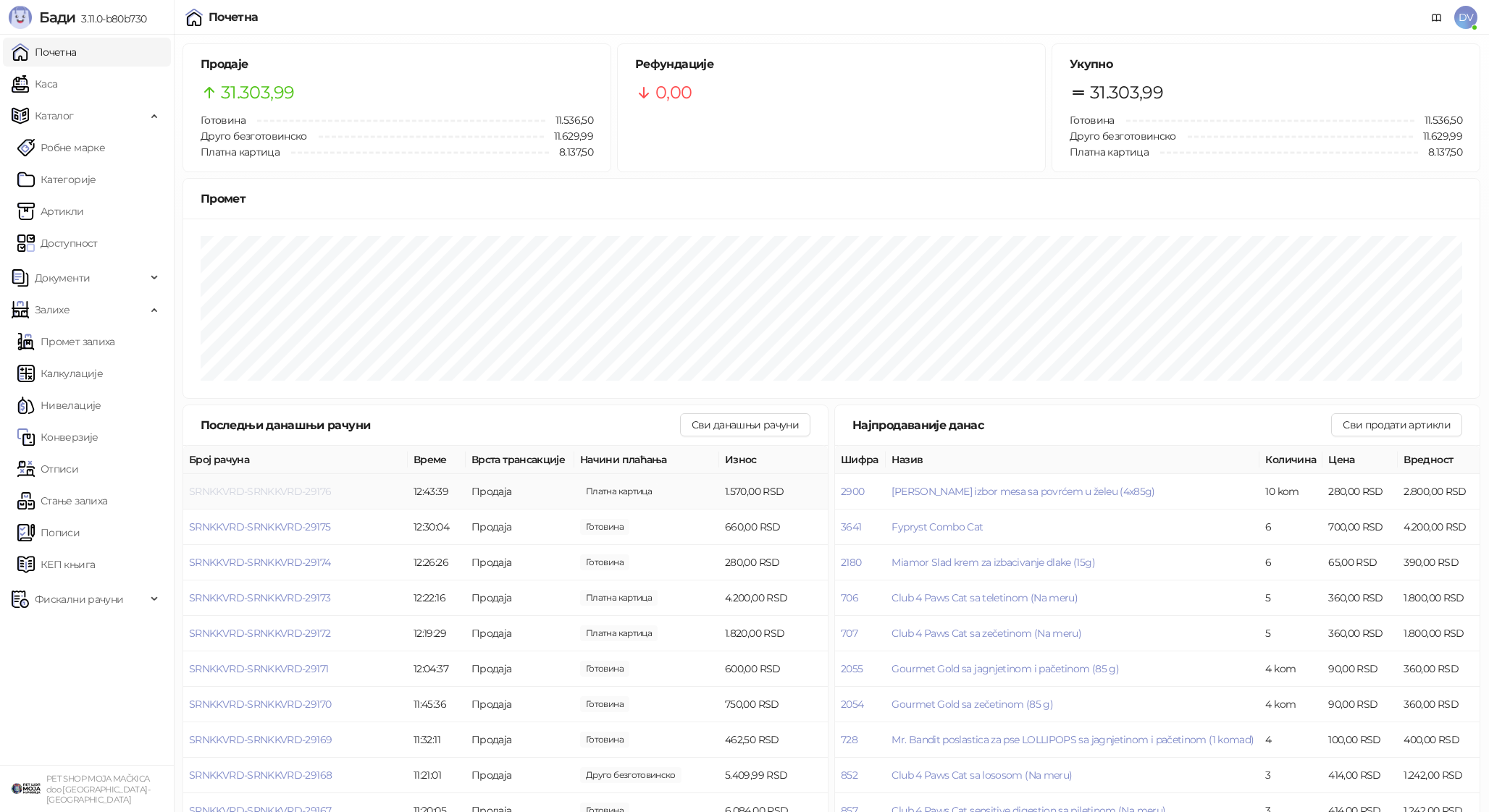
click at [298, 493] on span "SRNKKVRD-SRNKKVRD-29176" at bounding box center [260, 491] width 142 height 13
